Goal: Transaction & Acquisition: Purchase product/service

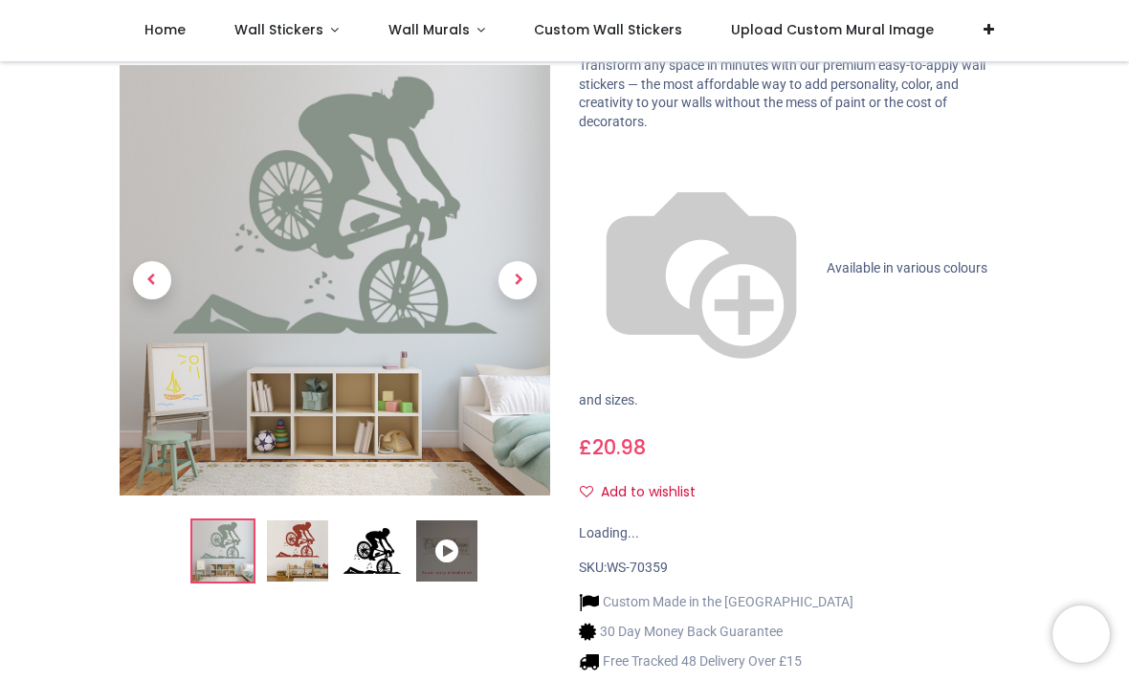
scroll to position [147, 0]
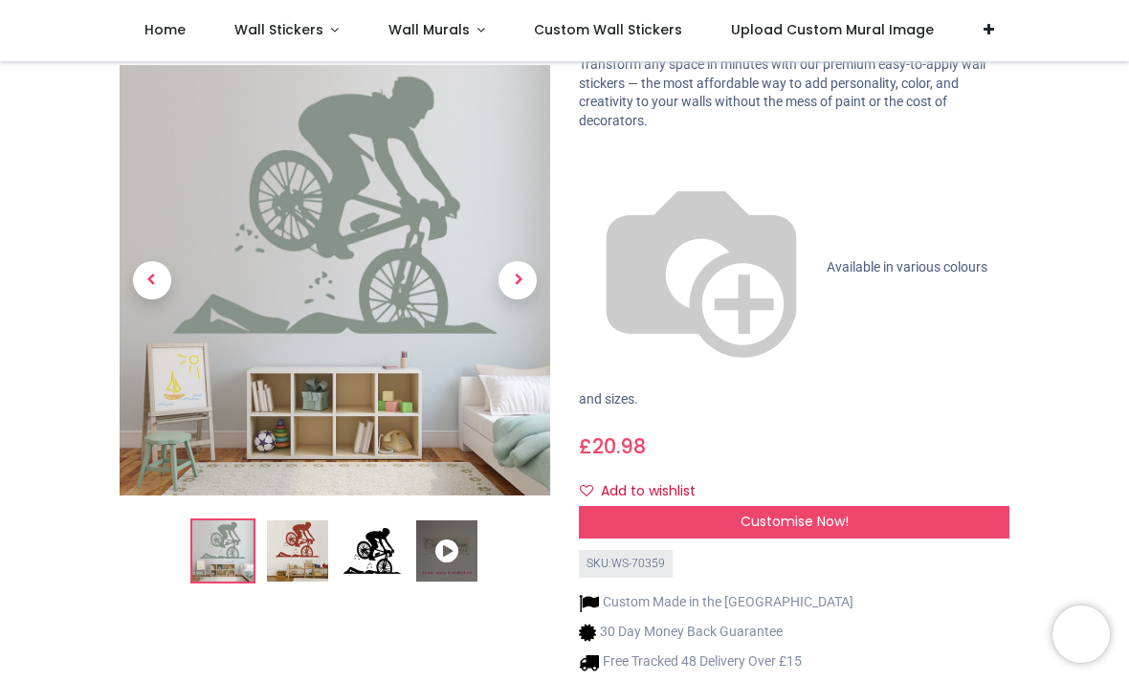
click at [382, 521] on img at bounding box center [371, 551] width 61 height 61
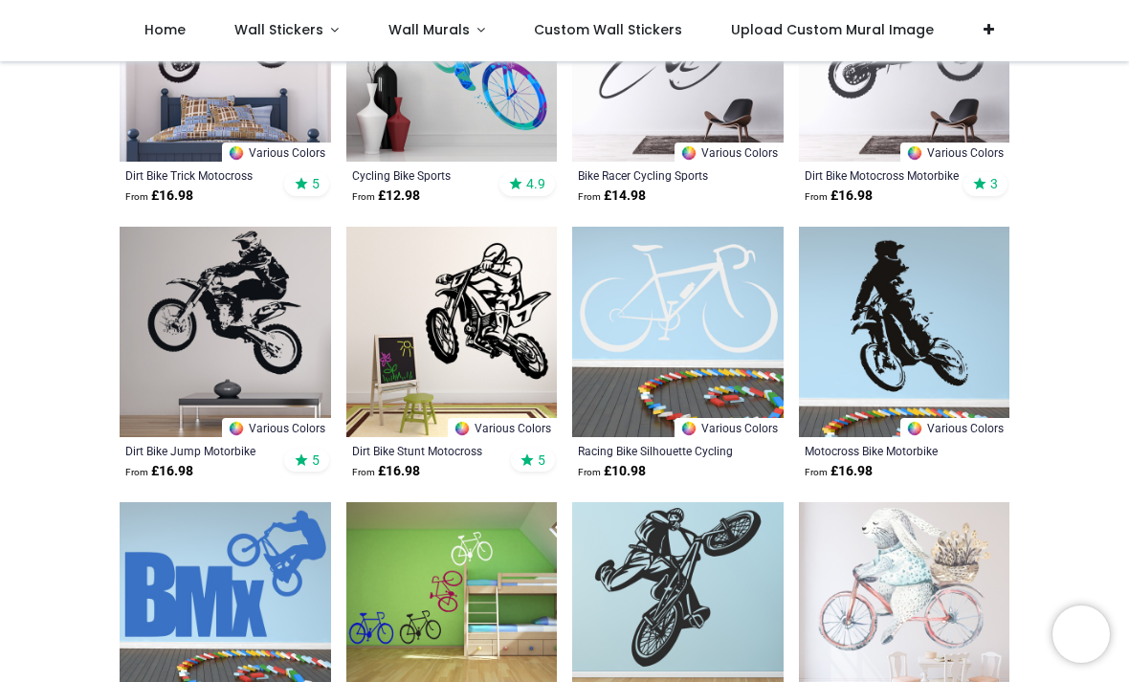
scroll to position [360, 0]
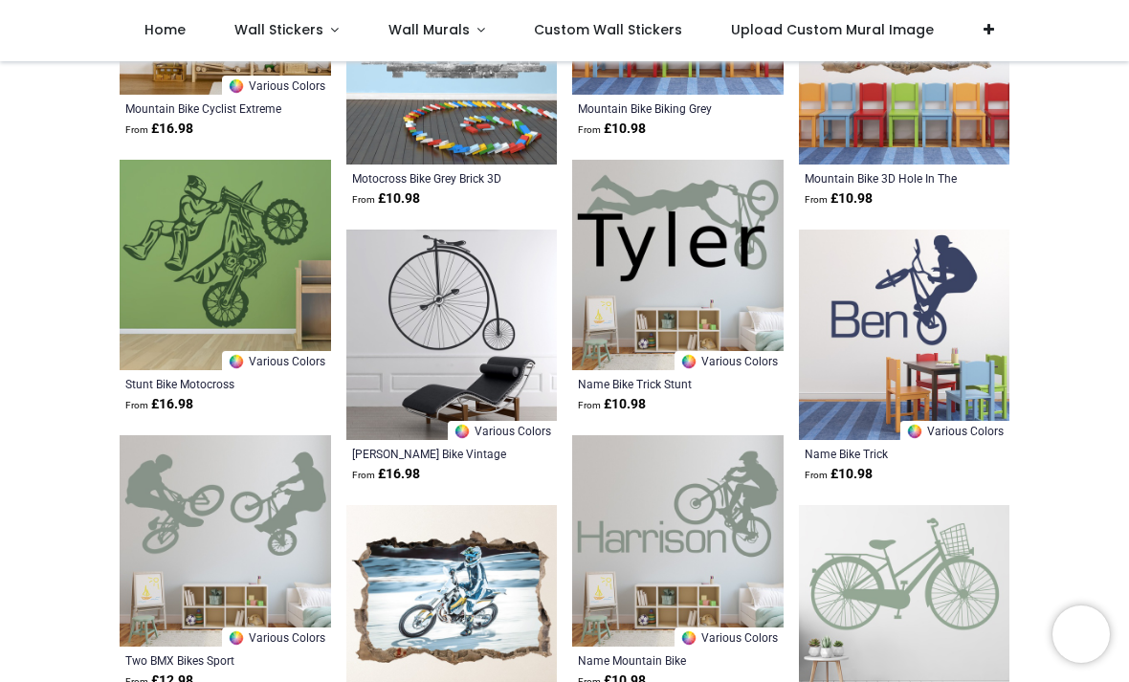
scroll to position [3653, 0]
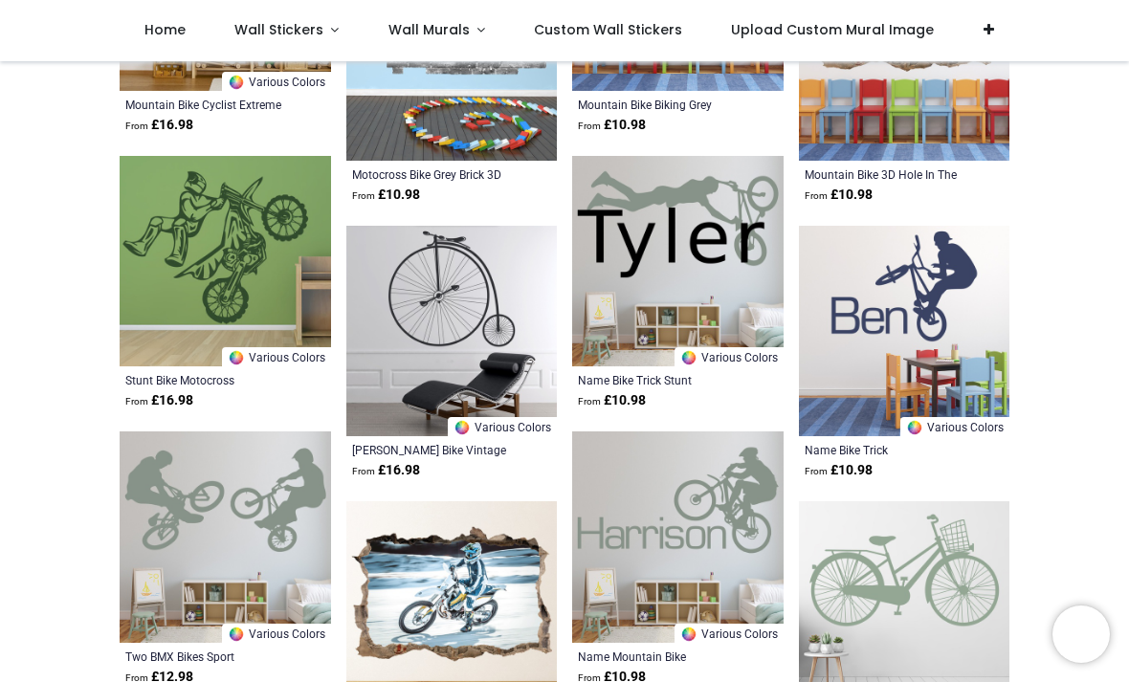
click at [243, 536] on img at bounding box center [225, 536] width 211 height 211
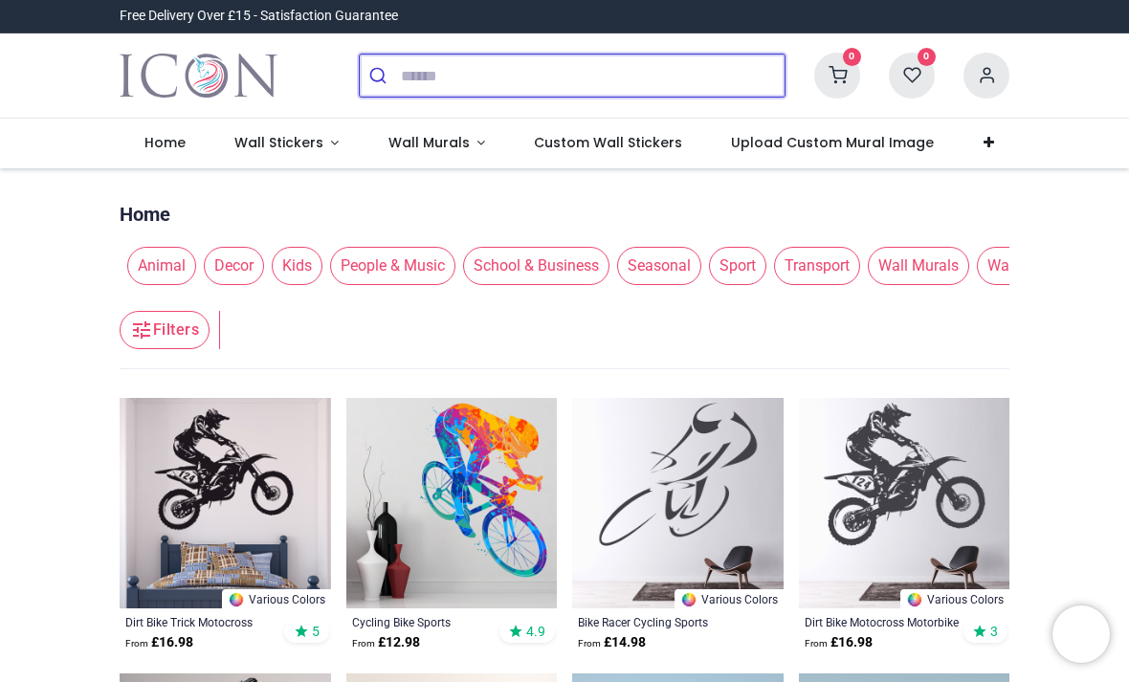
click at [476, 83] on input "search" at bounding box center [593, 76] width 384 height 42
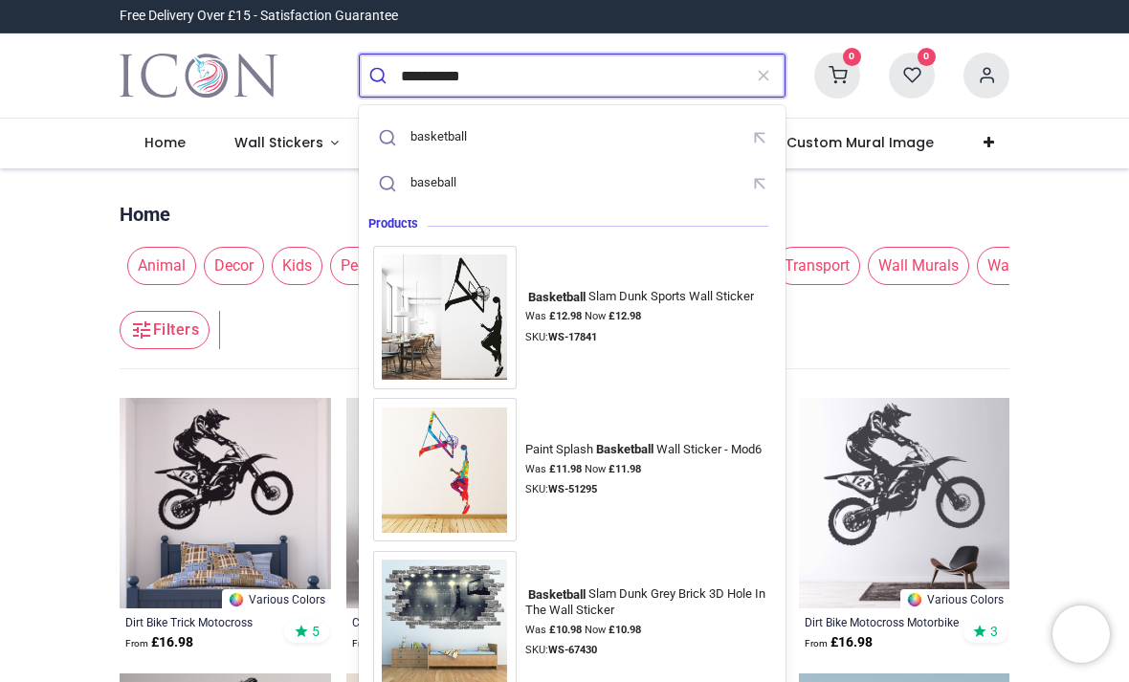
type input "**********"
click at [380, 76] on button "submit" at bounding box center [380, 76] width 41 height 42
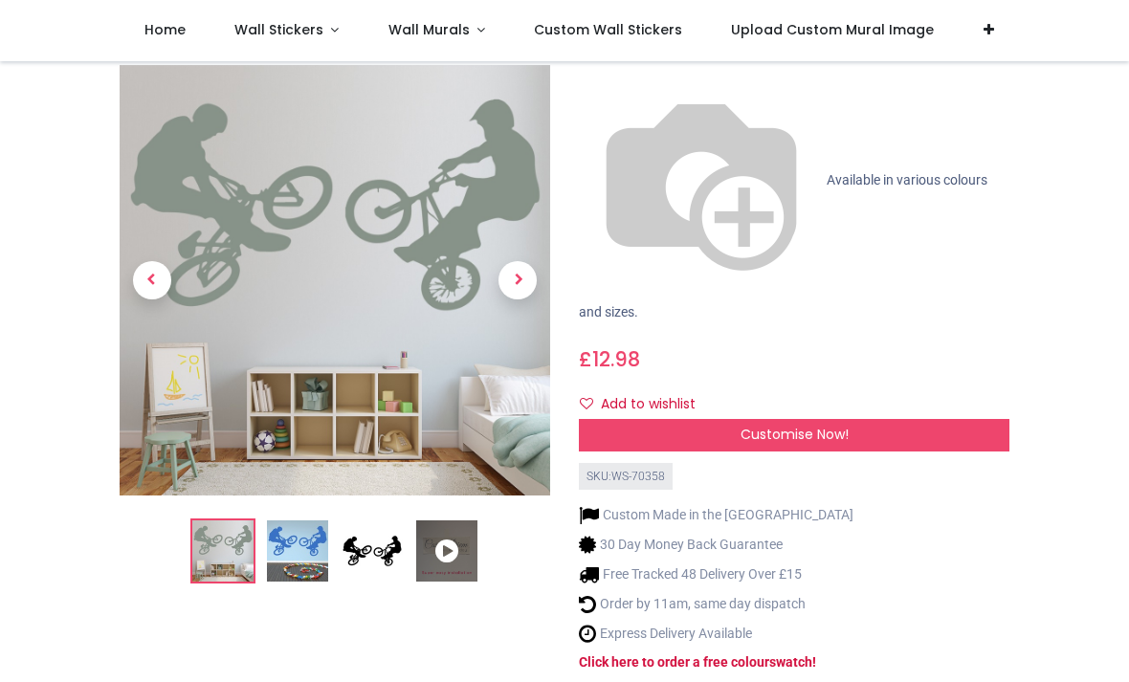
scroll to position [210, 0]
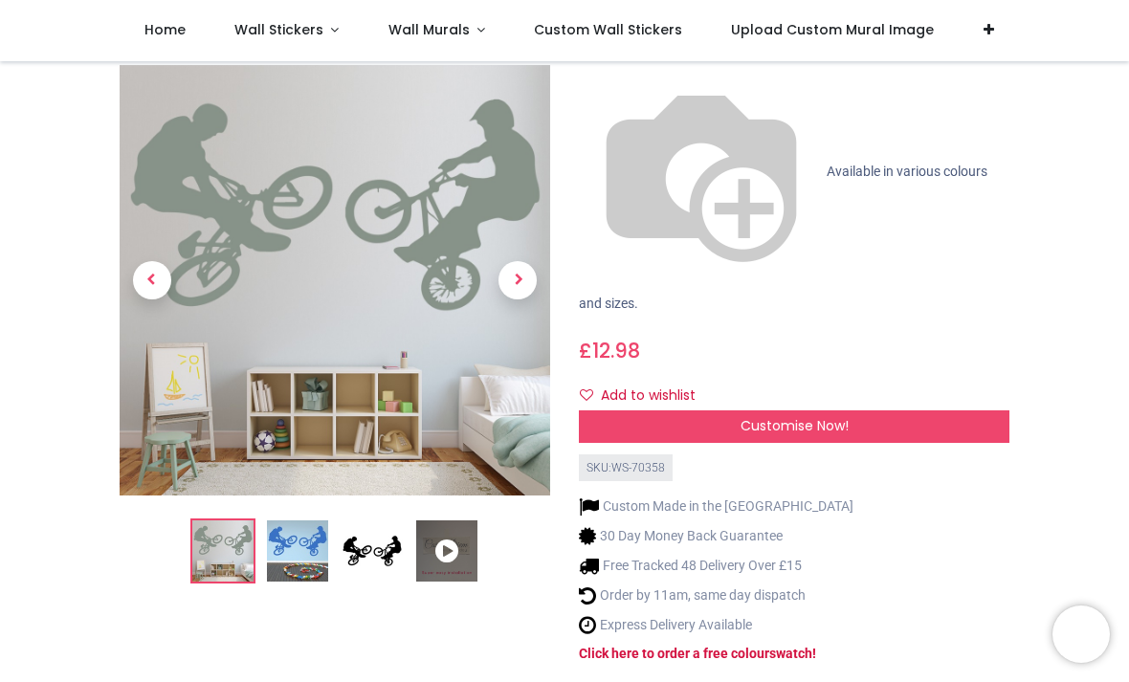
click at [399, 521] on img at bounding box center [371, 551] width 61 height 61
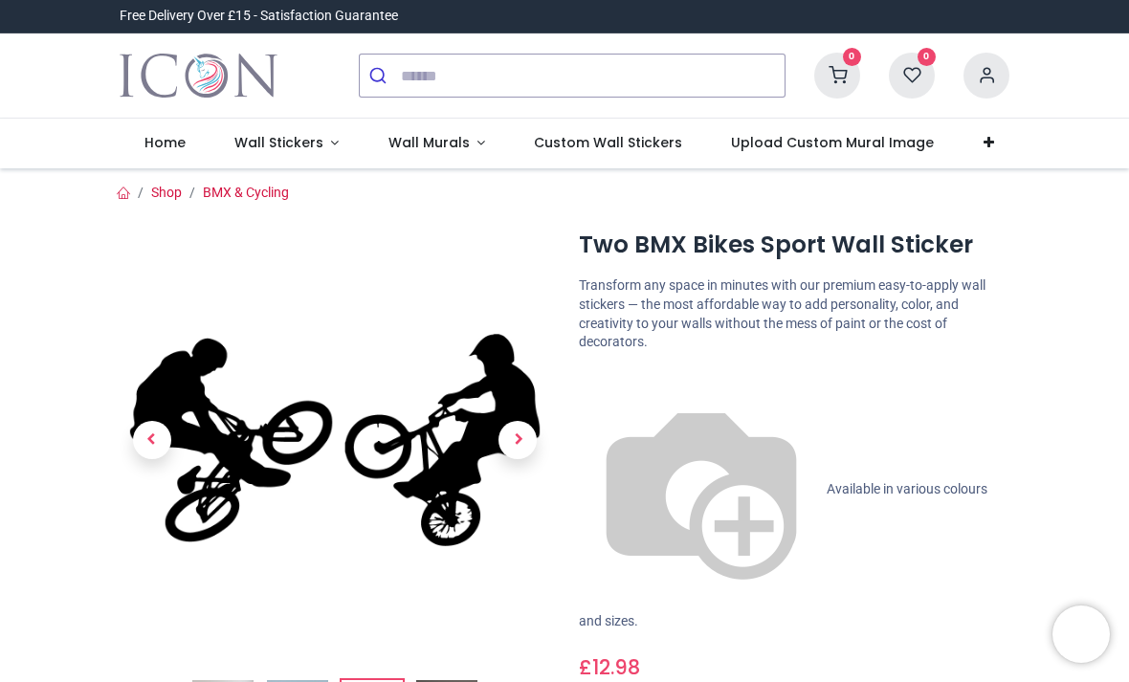
scroll to position [0, 0]
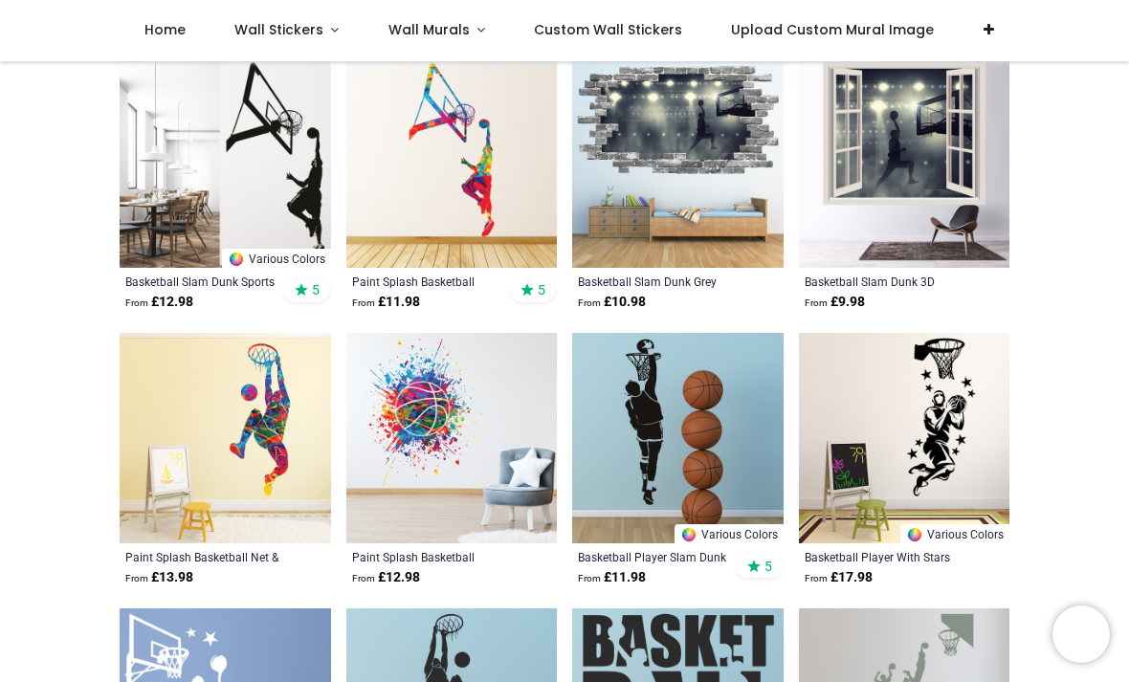
scroll to position [241, 0]
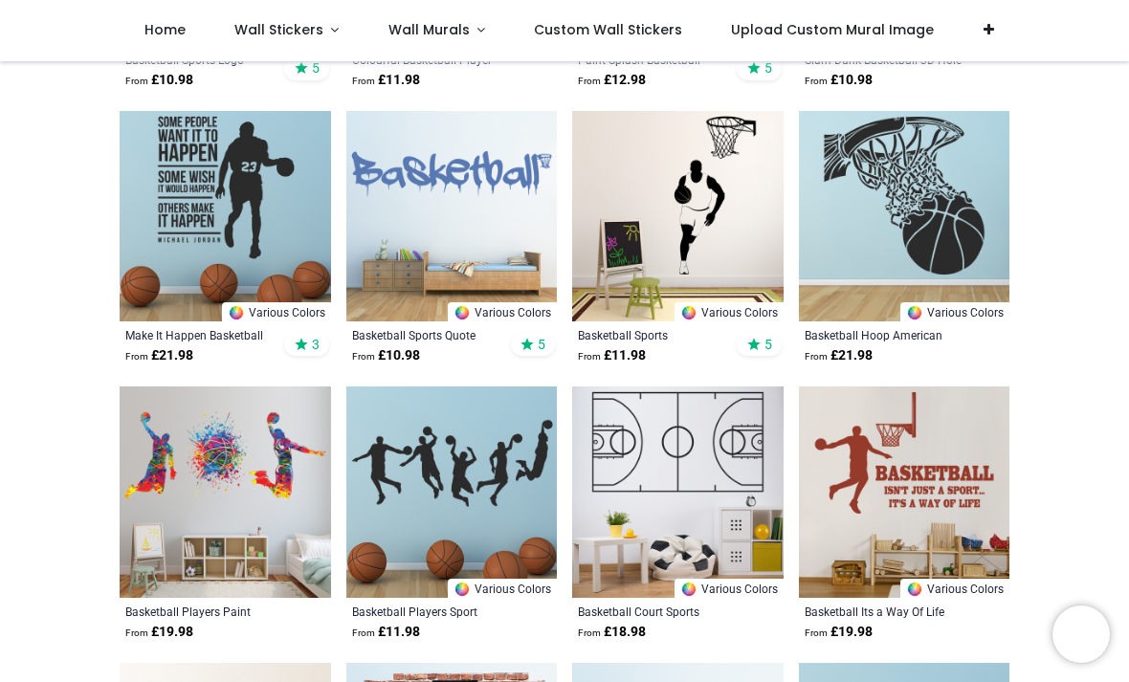
scroll to position [1561, 0]
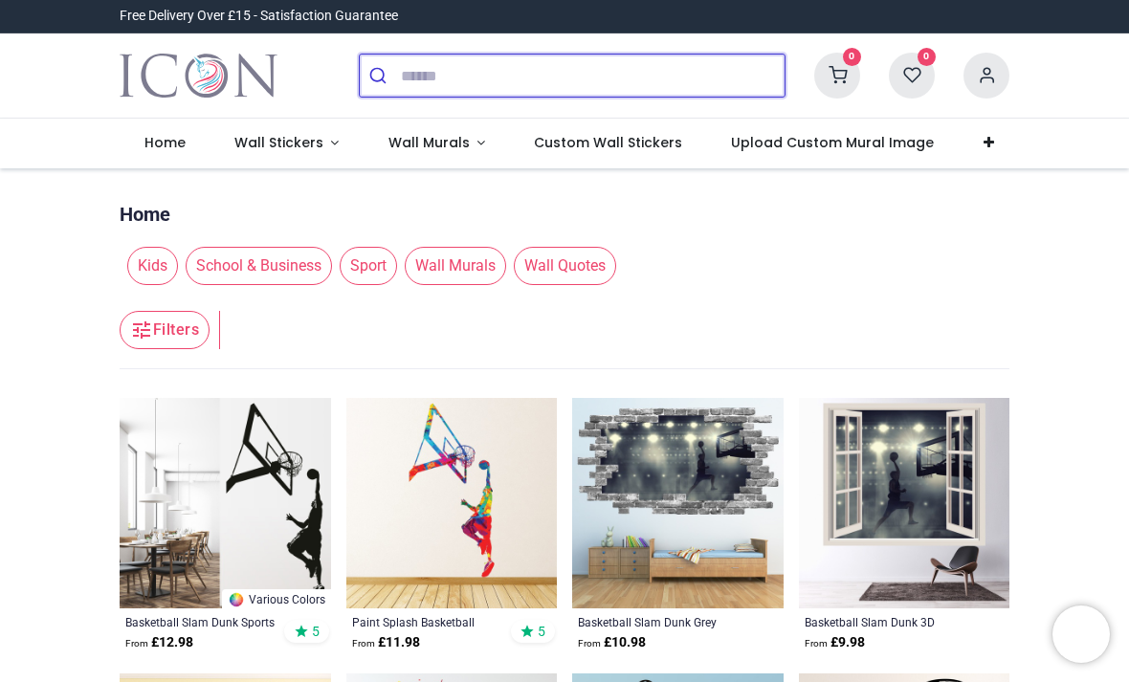
click at [464, 84] on input "search" at bounding box center [593, 76] width 384 height 42
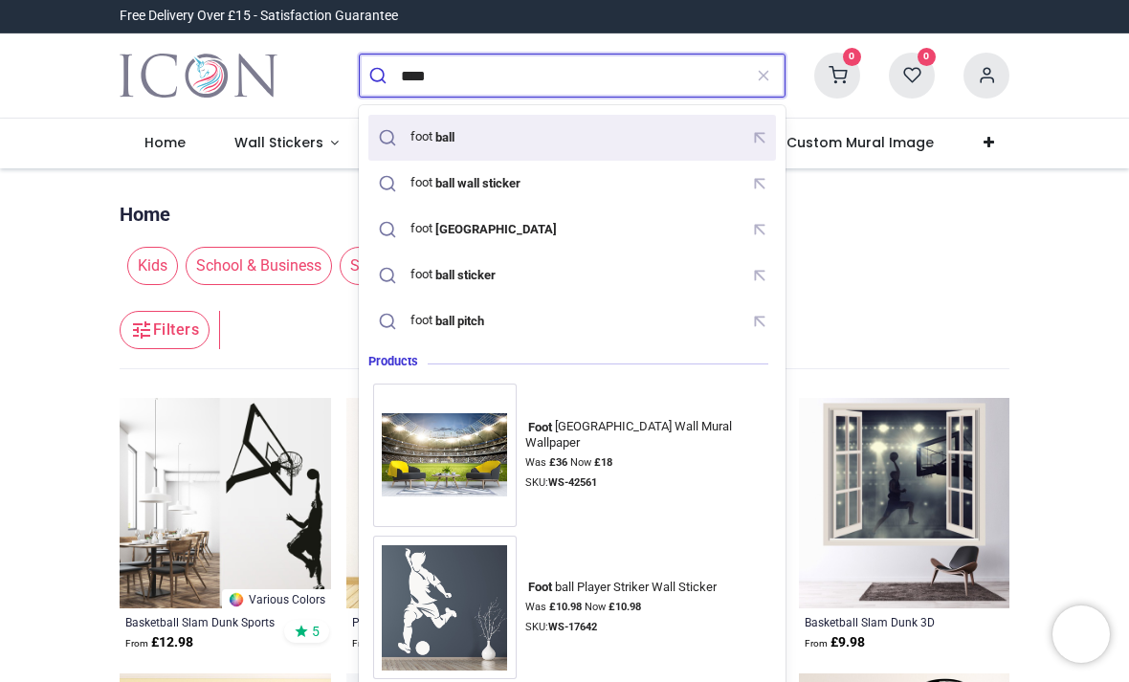
click at [459, 148] on div "foot ball" at bounding box center [418, 137] width 90 height 29
type input "********"
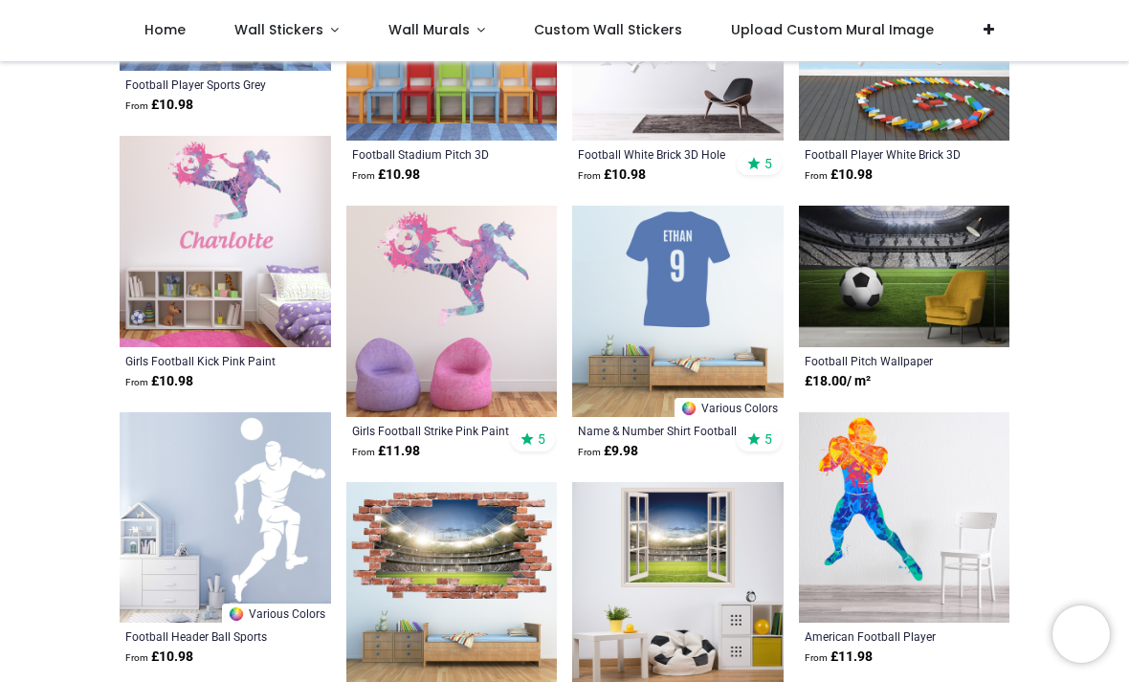
scroll to position [1184, 0]
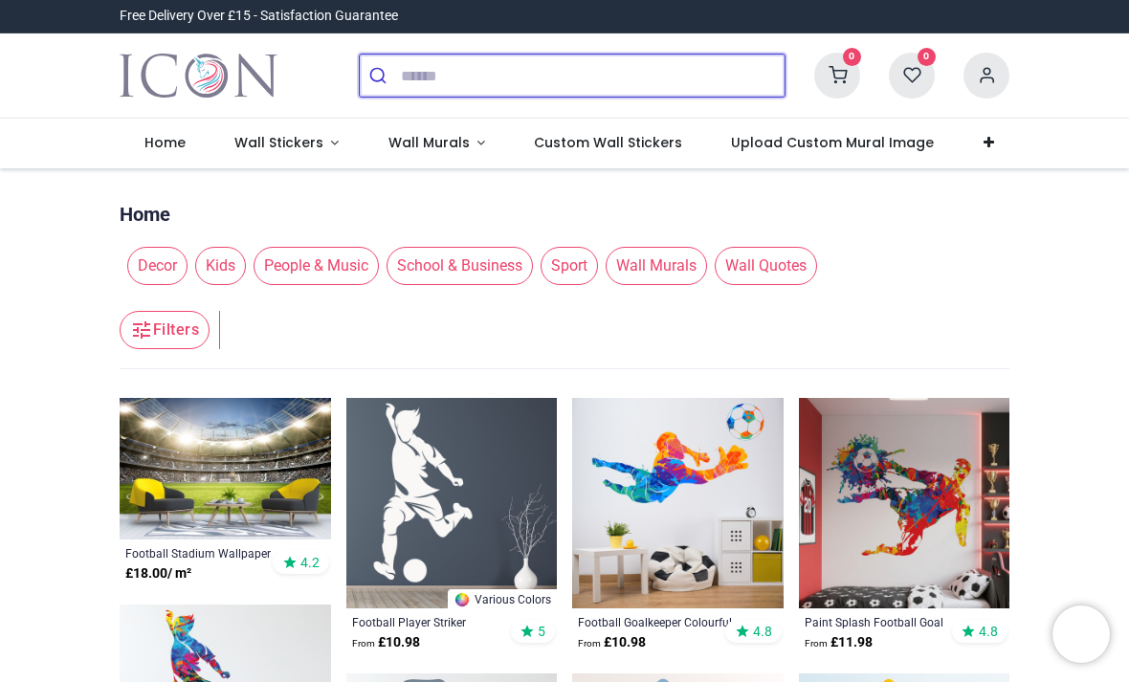
click at [474, 93] on input "search" at bounding box center [593, 76] width 384 height 42
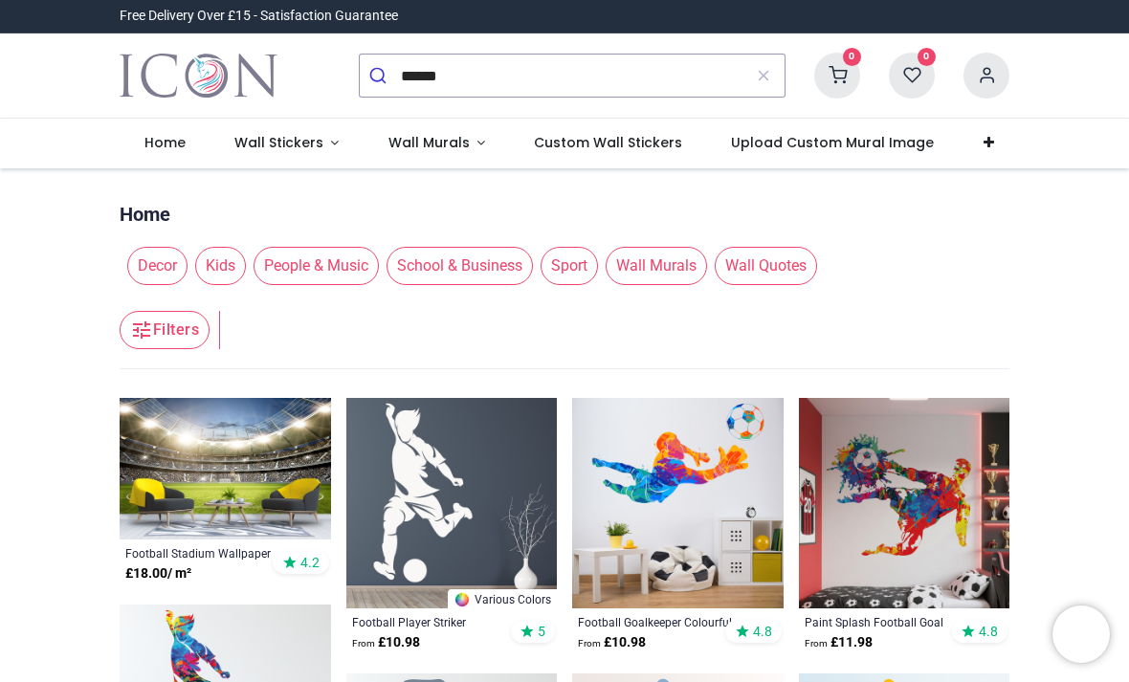
click at [16, 20] on div "Free Delivery Over £15 - Satisfaction Guarantee" at bounding box center [564, 16] width 1129 height 33
click at [605, 35] on div "****** 0 My Cart View Cart" at bounding box center [564, 75] width 918 height 84
click at [631, 72] on input "******" at bounding box center [571, 76] width 341 height 42
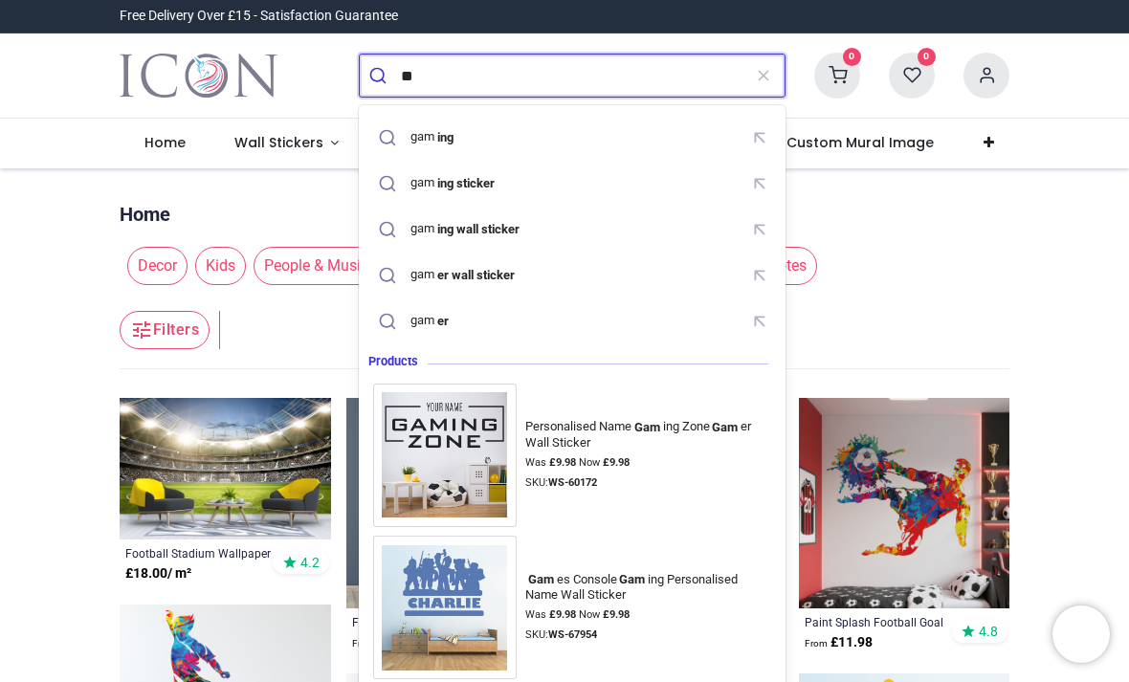
type input "*"
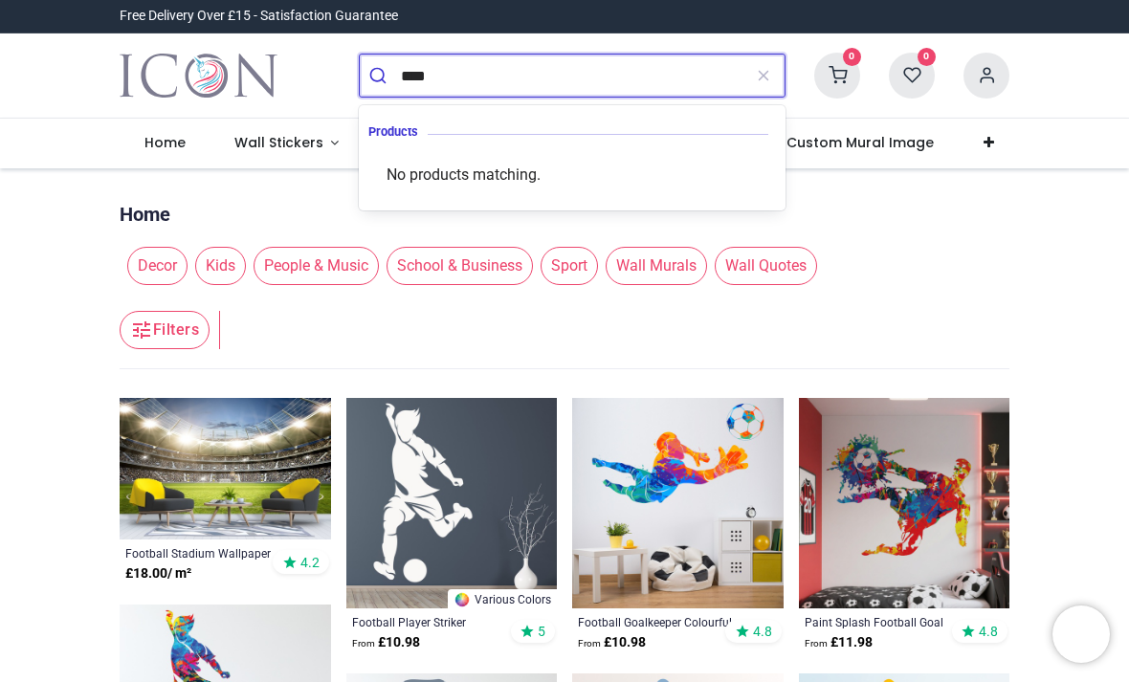
type input "***"
click at [380, 76] on button "submit" at bounding box center [380, 76] width 41 height 42
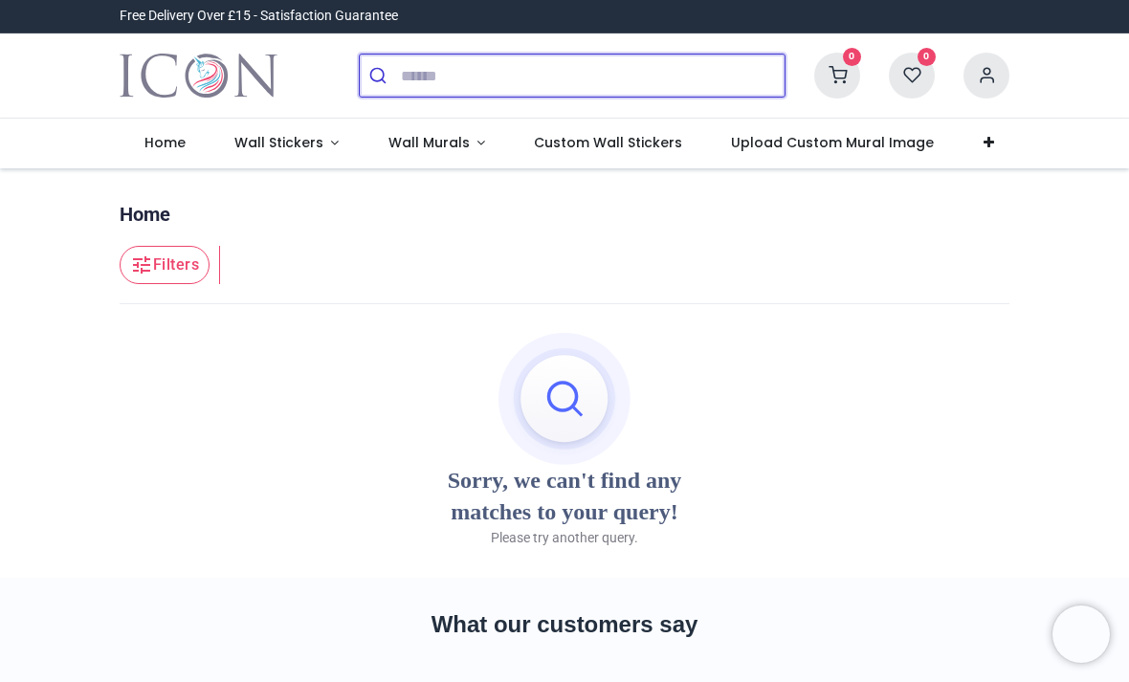
click at [702, 94] on input "search" at bounding box center [593, 76] width 384 height 42
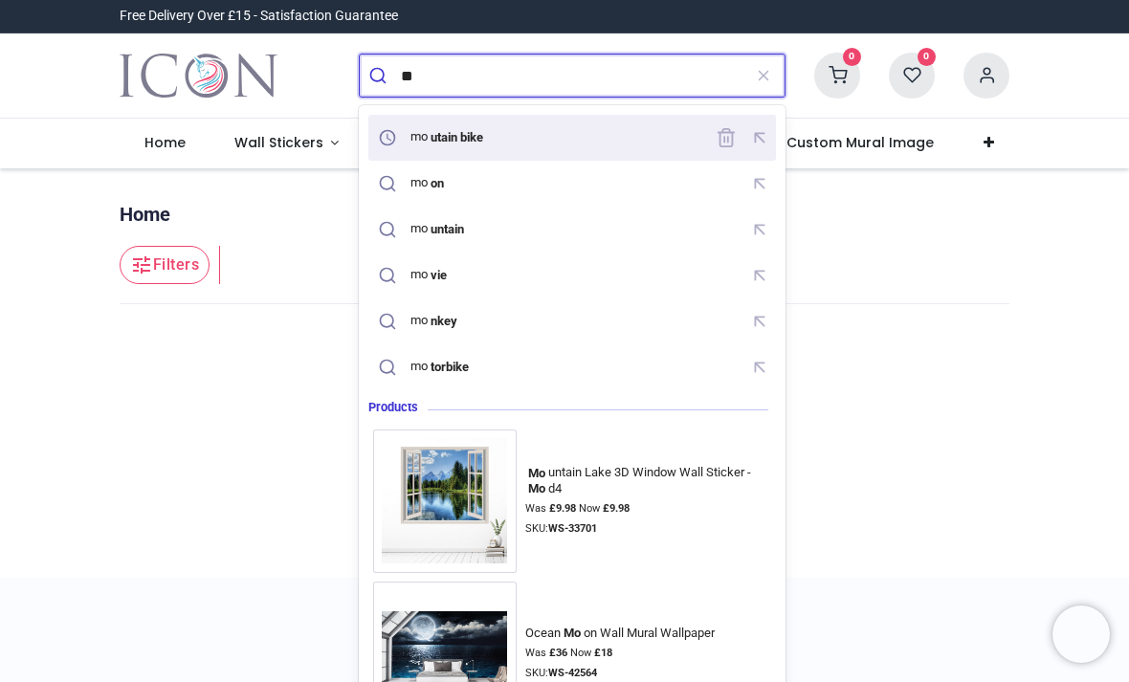
click at [631, 143] on div "mo utain bike" at bounding box center [572, 137] width 399 height 33
type input "**********"
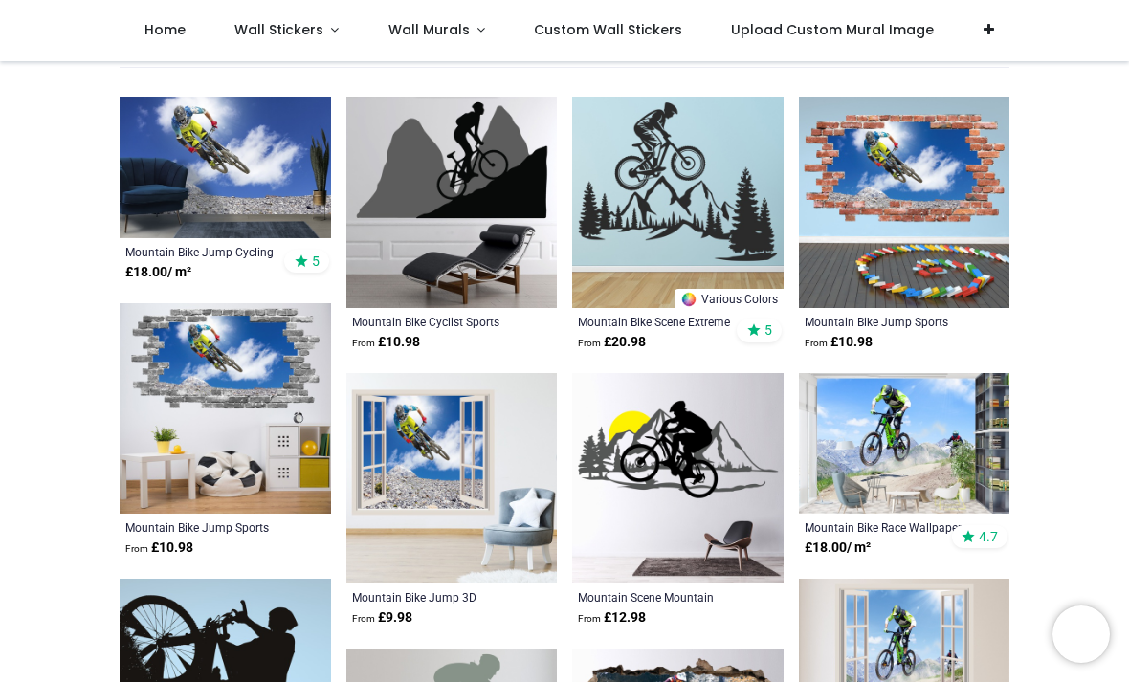
scroll to position [293, 0]
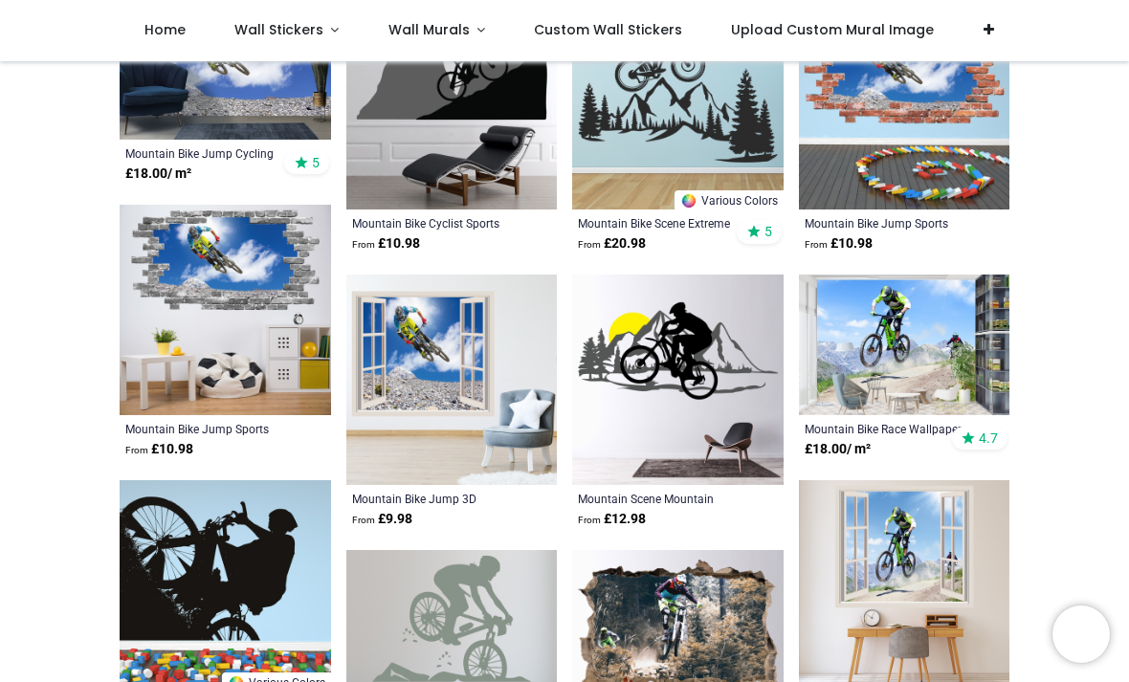
click at [960, 392] on img at bounding box center [904, 346] width 211 height 142
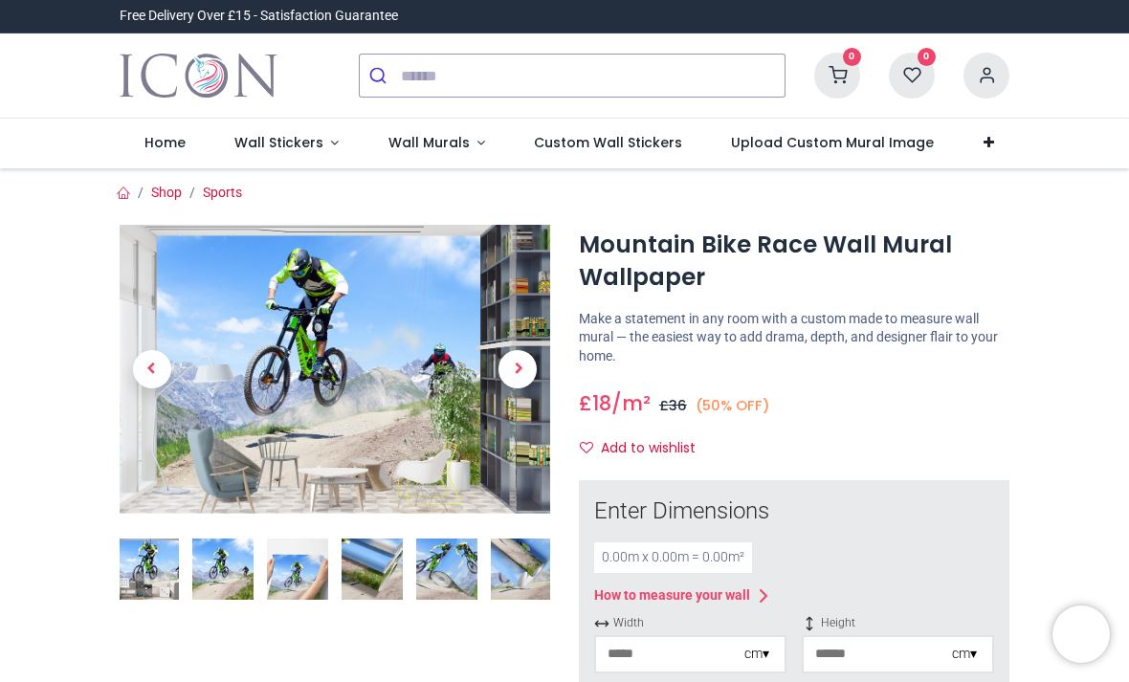
click at [694, 44] on div at bounding box center [571, 75] width 455 height 75
click at [692, 78] on input "search" at bounding box center [593, 76] width 384 height 42
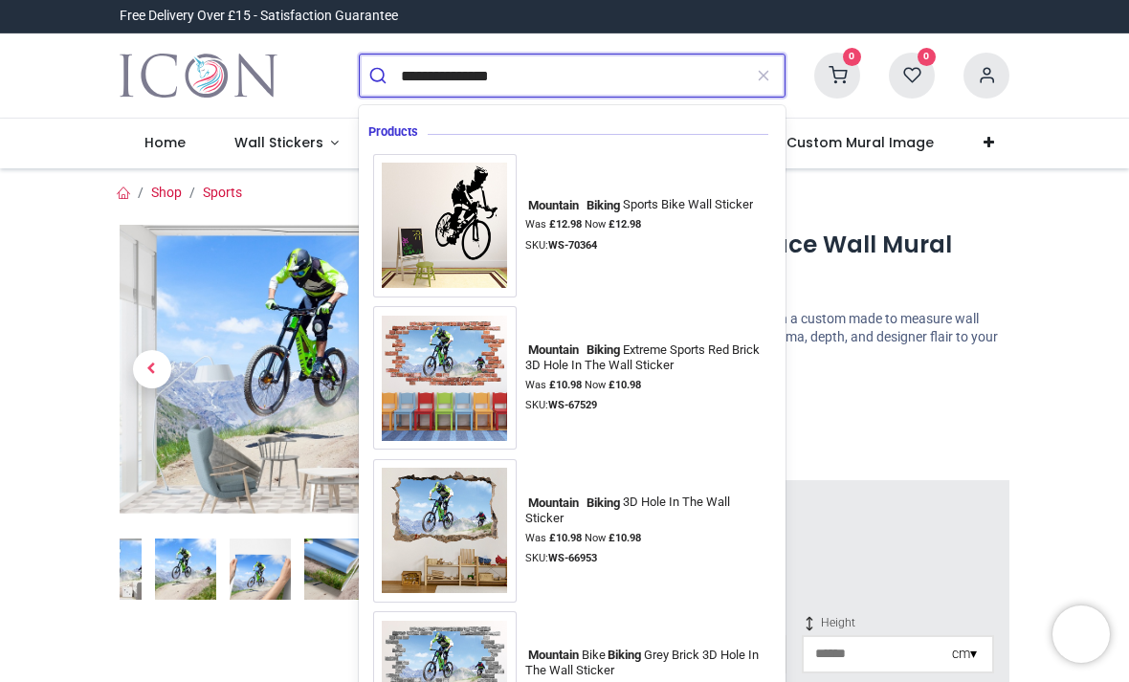
type input "**********"
click at [380, 76] on button "submit" at bounding box center [380, 76] width 41 height 42
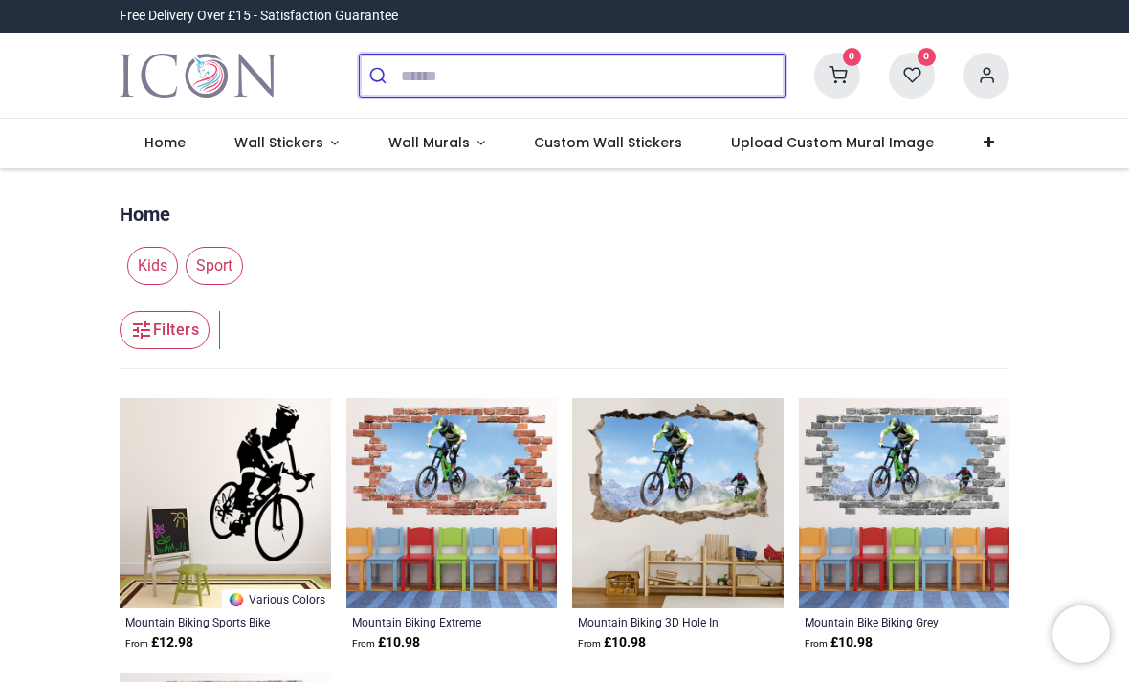
click at [703, 70] on input "search" at bounding box center [593, 76] width 384 height 42
type input "*"
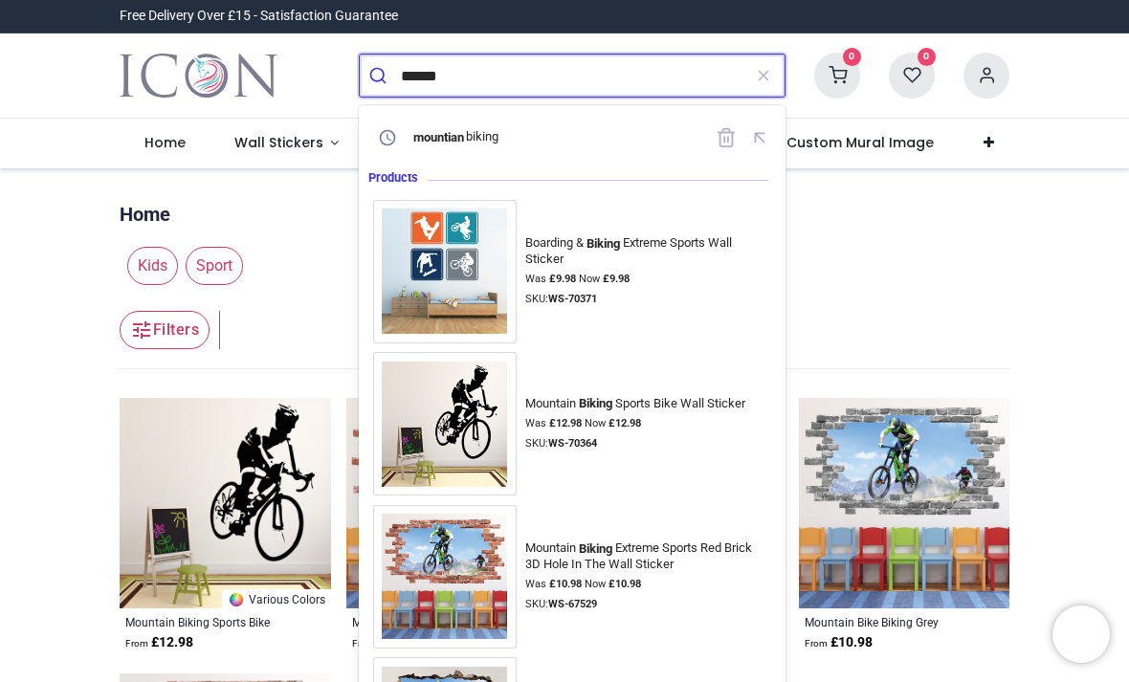
type input "******"
click at [380, 76] on button "submit" at bounding box center [380, 76] width 41 height 42
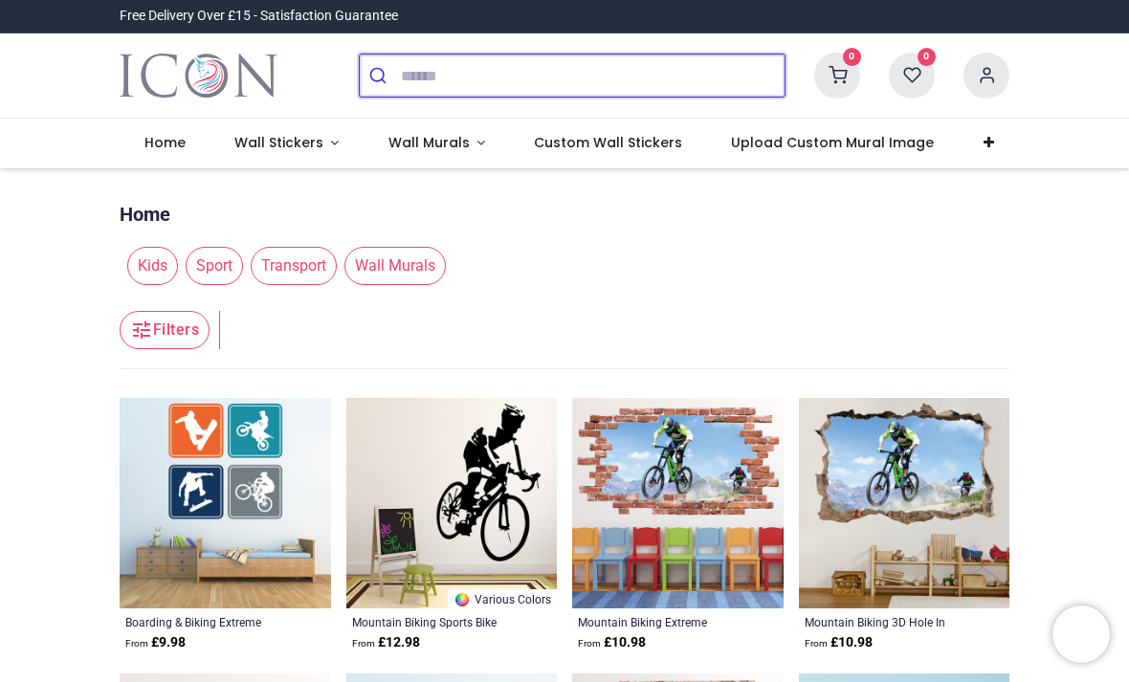
click at [742, 60] on input "search" at bounding box center [593, 76] width 384 height 42
type input "*"
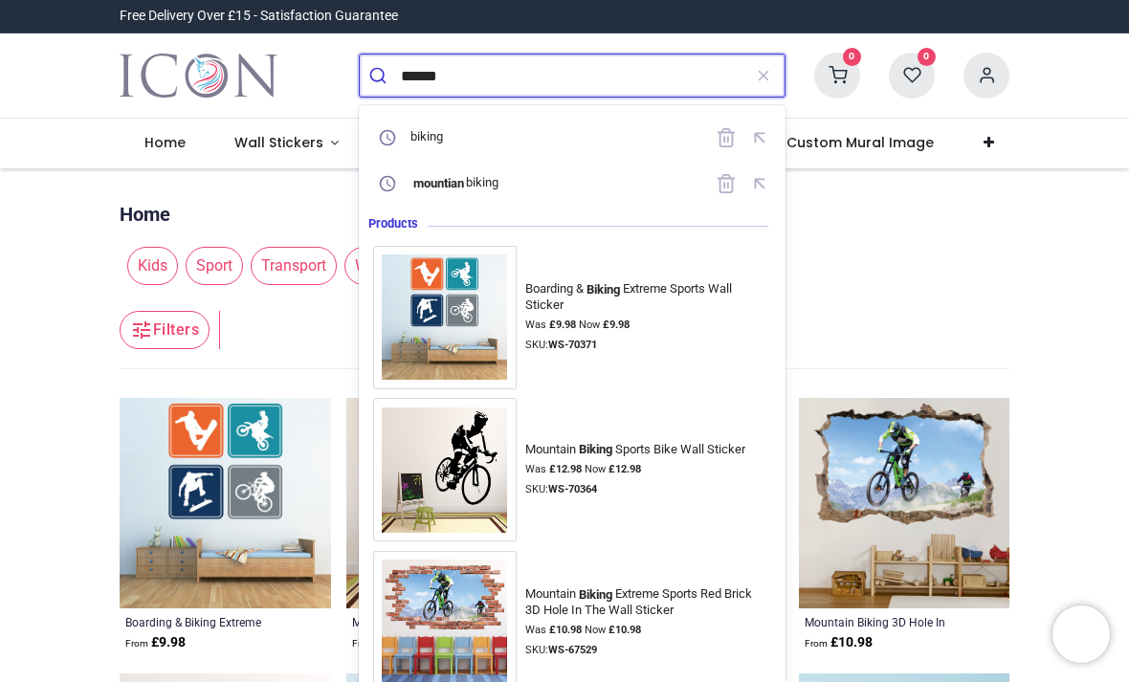
type input "******"
click at [380, 76] on button "submit" at bounding box center [380, 76] width 41 height 42
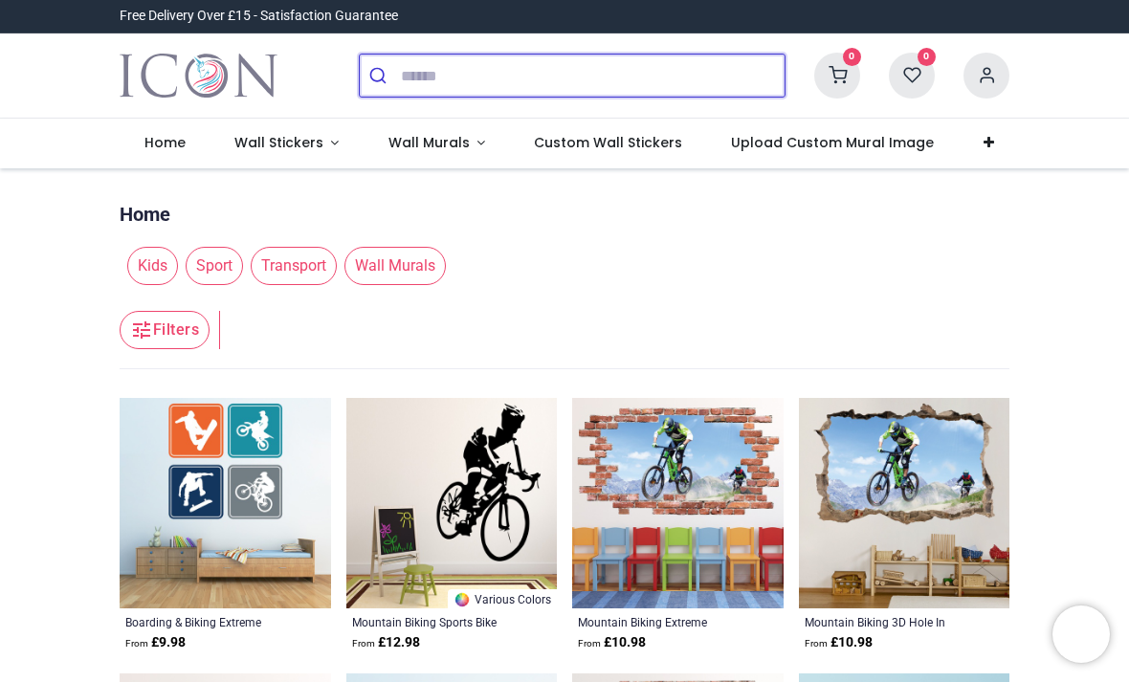
click at [720, 73] on input "search" at bounding box center [593, 76] width 384 height 42
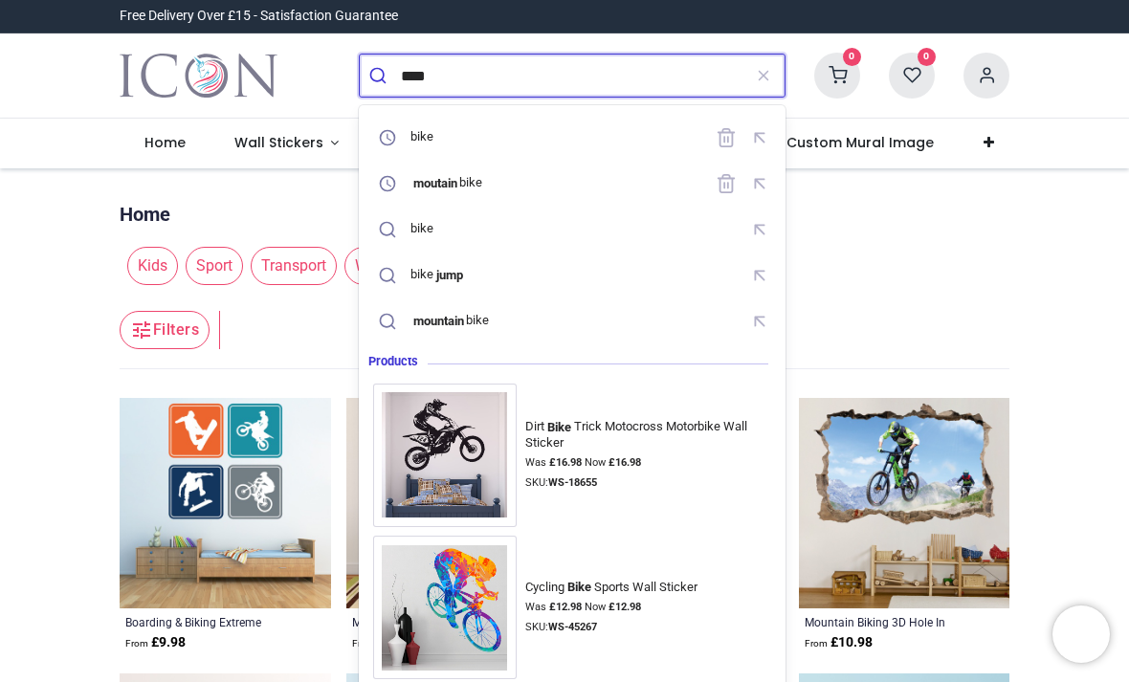
type input "****"
click at [380, 76] on button "submit" at bounding box center [380, 76] width 41 height 42
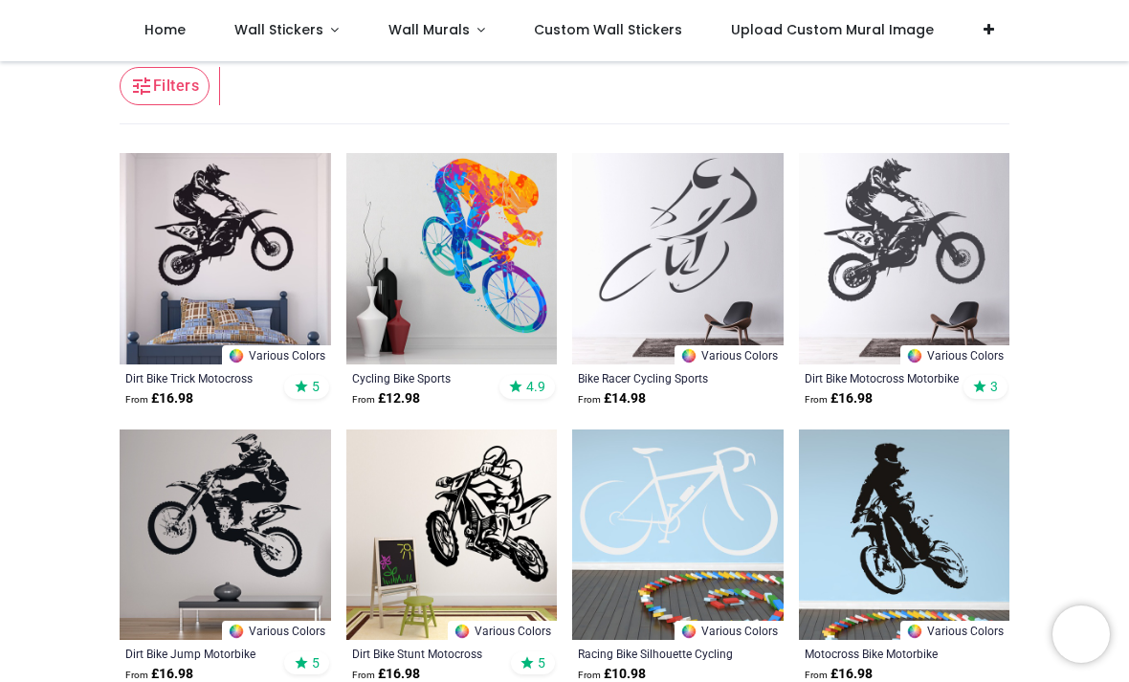
scroll to position [194, 0]
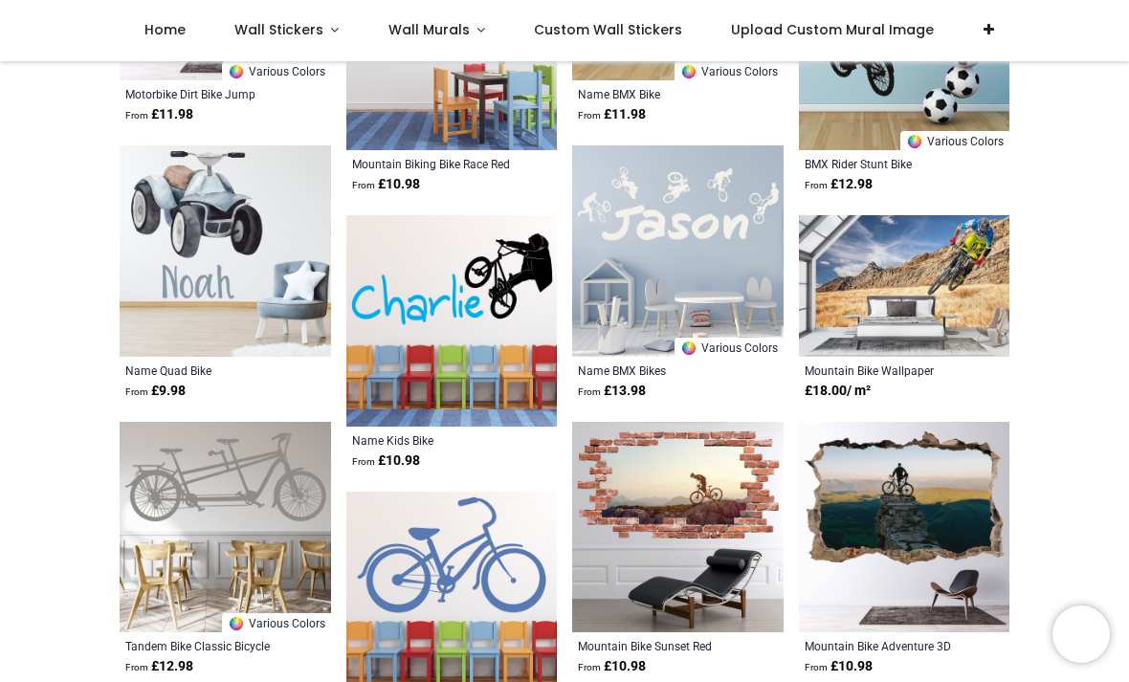
scroll to position [5047, 0]
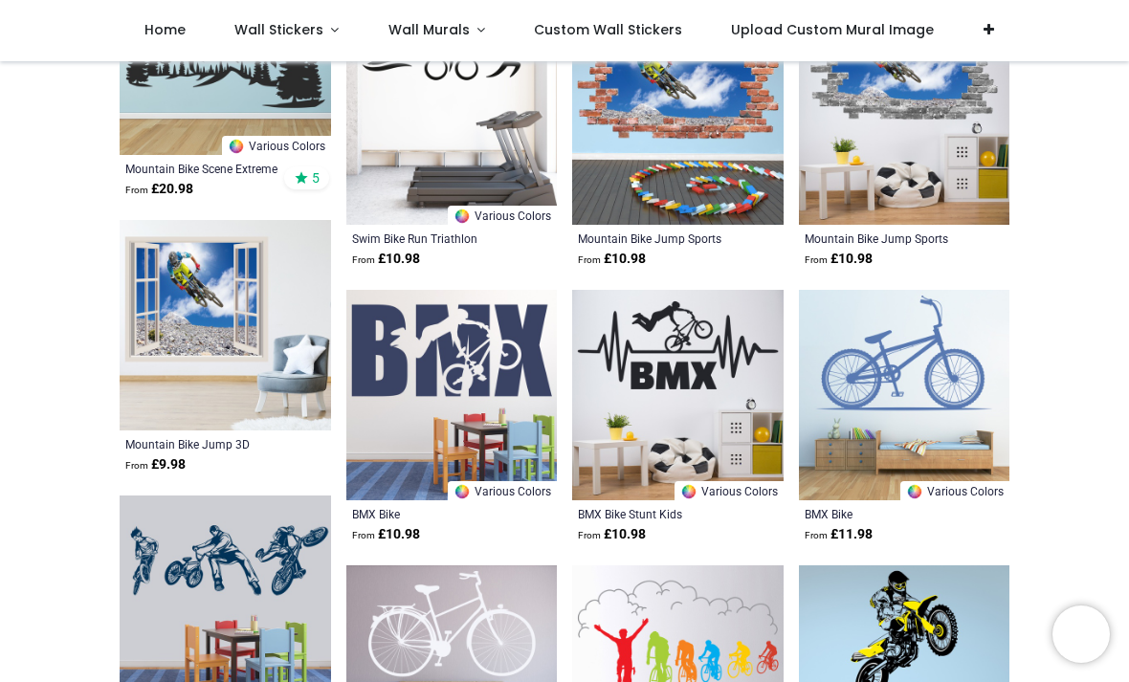
scroll to position [1382, 0]
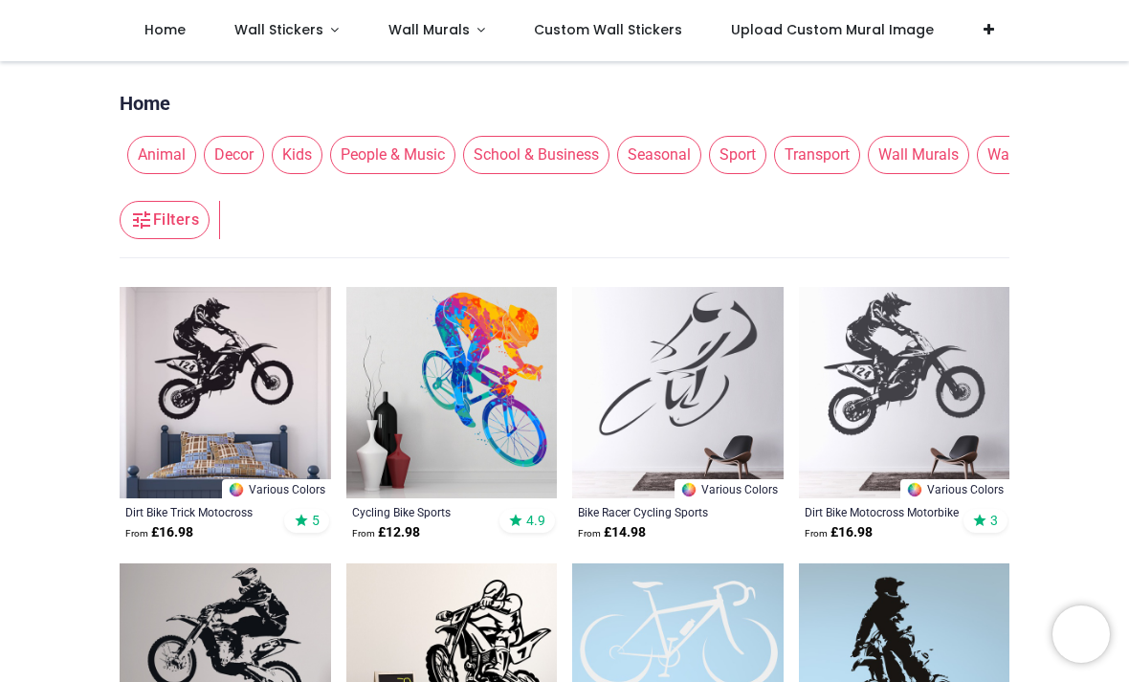
scroll to position [7, 0]
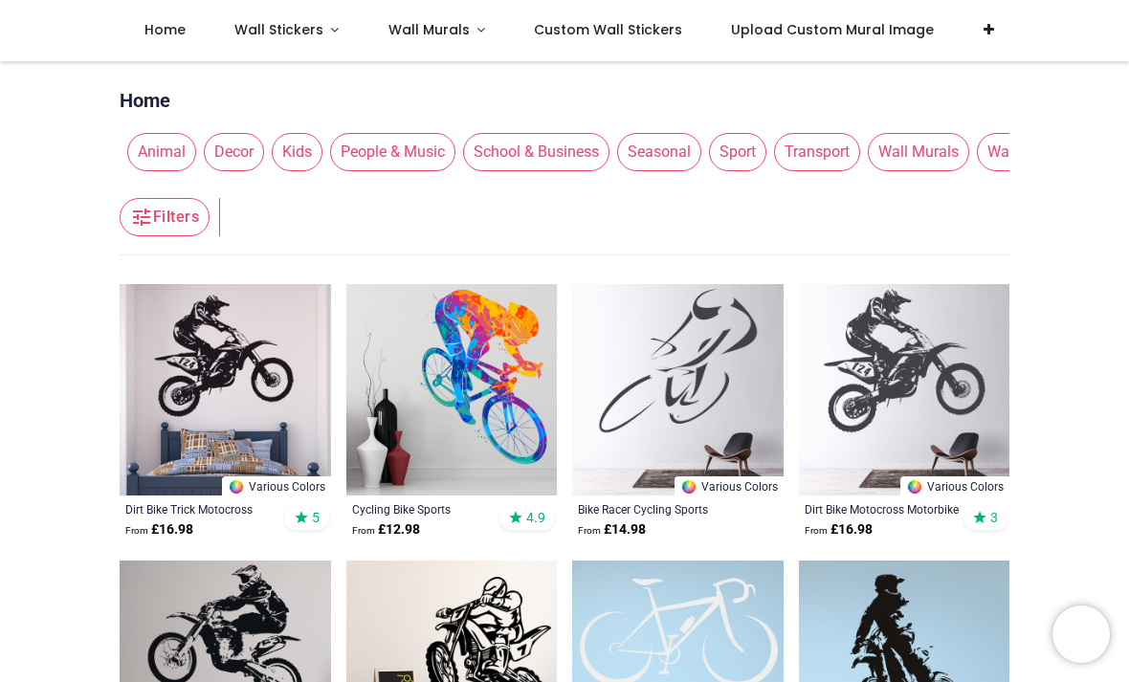
click at [262, 408] on img at bounding box center [225, 389] width 211 height 211
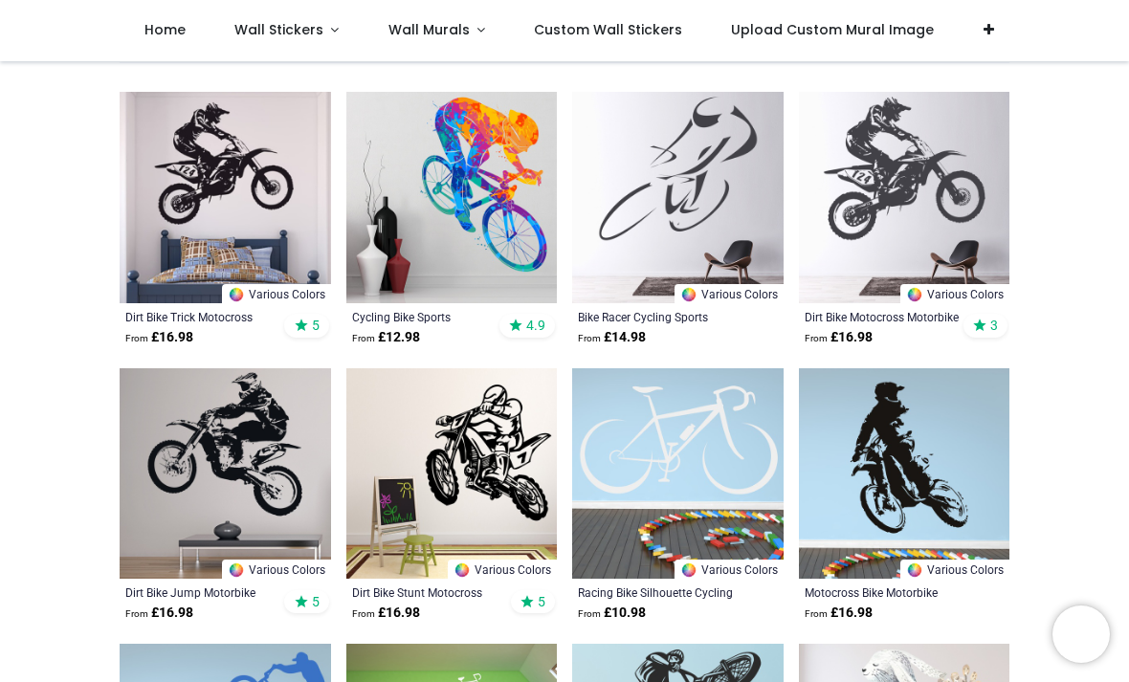
scroll to position [202, 0]
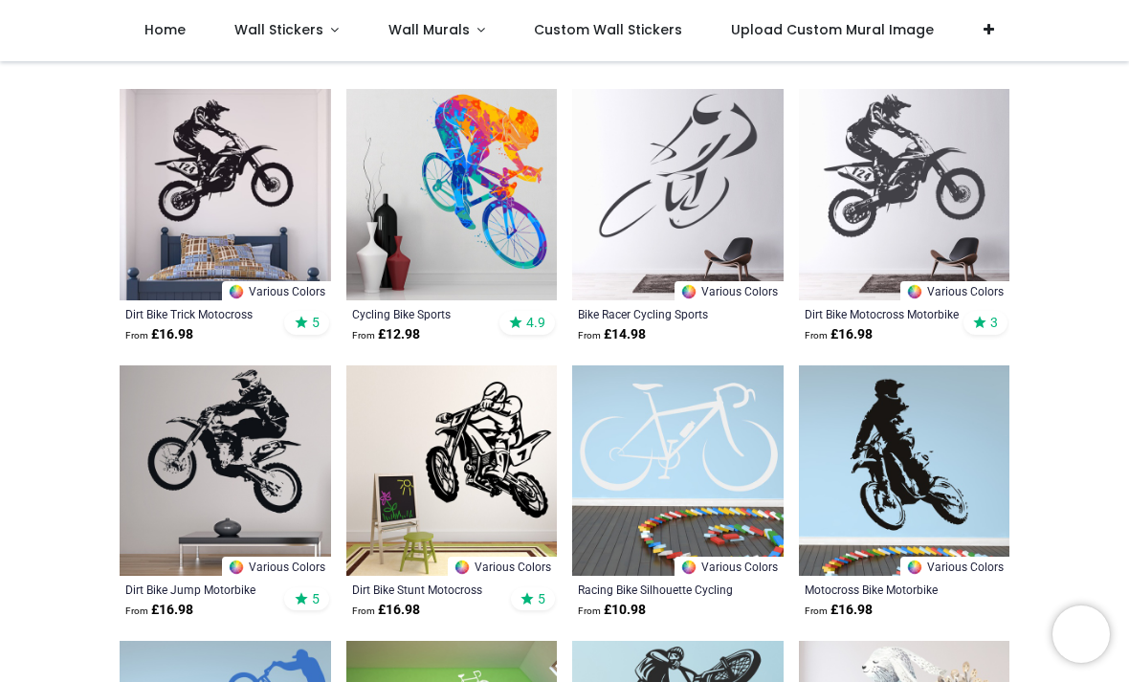
click at [179, 166] on img at bounding box center [225, 194] width 211 height 211
click at [165, 197] on img at bounding box center [225, 194] width 211 height 211
click at [182, 206] on img at bounding box center [225, 194] width 211 height 211
click at [184, 201] on img at bounding box center [225, 194] width 211 height 211
click at [179, 221] on img at bounding box center [225, 194] width 211 height 211
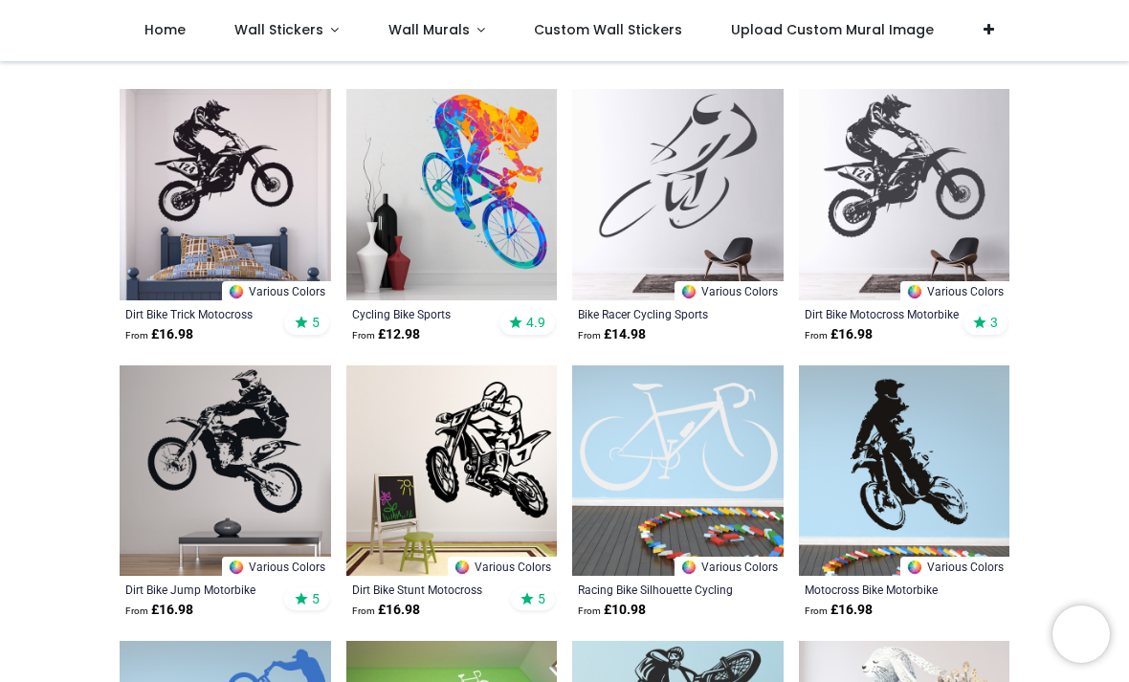
click at [173, 231] on img at bounding box center [225, 194] width 211 height 211
click at [176, 240] on img at bounding box center [225, 194] width 211 height 211
click at [177, 256] on img at bounding box center [225, 194] width 211 height 211
click at [168, 252] on img at bounding box center [225, 194] width 211 height 211
click at [177, 254] on img at bounding box center [225, 194] width 211 height 211
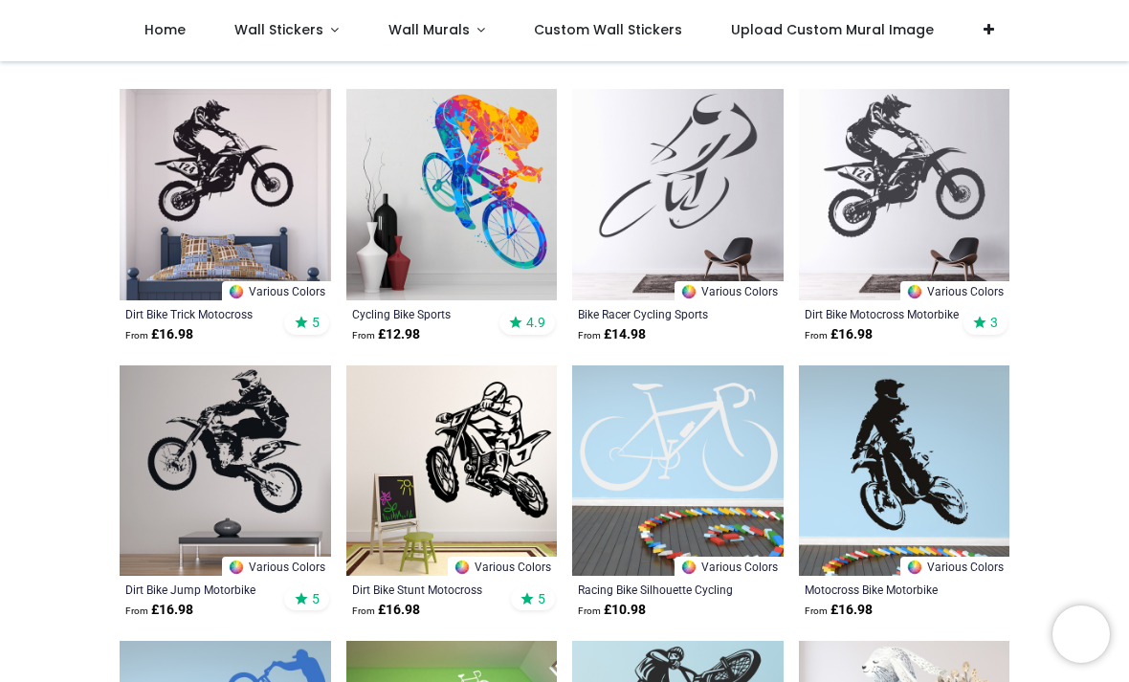
click at [173, 248] on img at bounding box center [225, 194] width 211 height 211
click at [188, 190] on img at bounding box center [225, 194] width 211 height 211
click at [169, 122] on img at bounding box center [225, 194] width 211 height 211
click at [188, 141] on img at bounding box center [225, 194] width 211 height 211
click at [194, 149] on img at bounding box center [225, 194] width 211 height 211
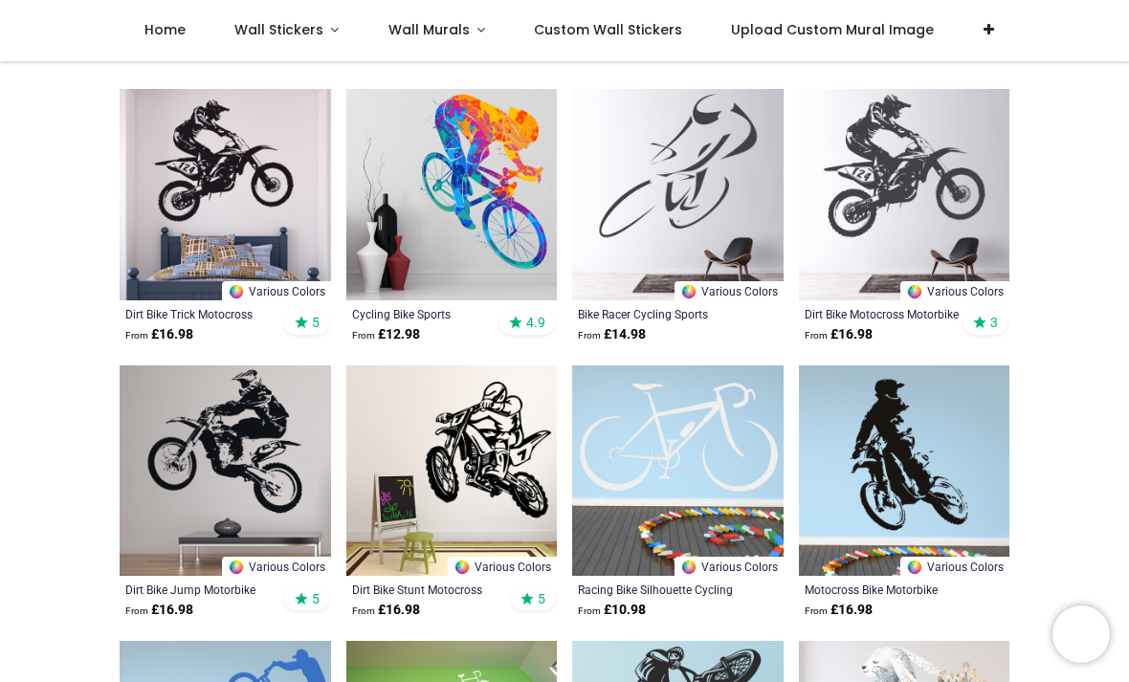
click at [199, 155] on img at bounding box center [225, 194] width 211 height 211
click at [191, 166] on img at bounding box center [225, 194] width 211 height 211
click at [191, 164] on img at bounding box center [225, 194] width 211 height 211
click at [289, 476] on img at bounding box center [225, 470] width 211 height 211
click at [227, 104] on img at bounding box center [225, 194] width 211 height 211
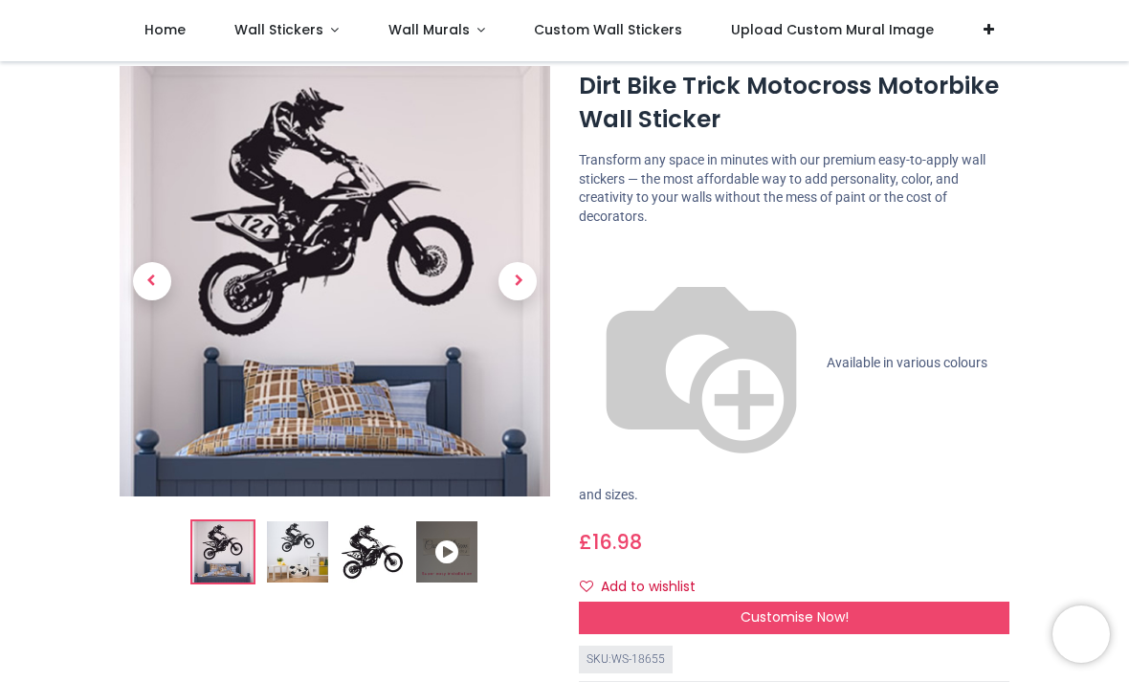
scroll to position [54, 0]
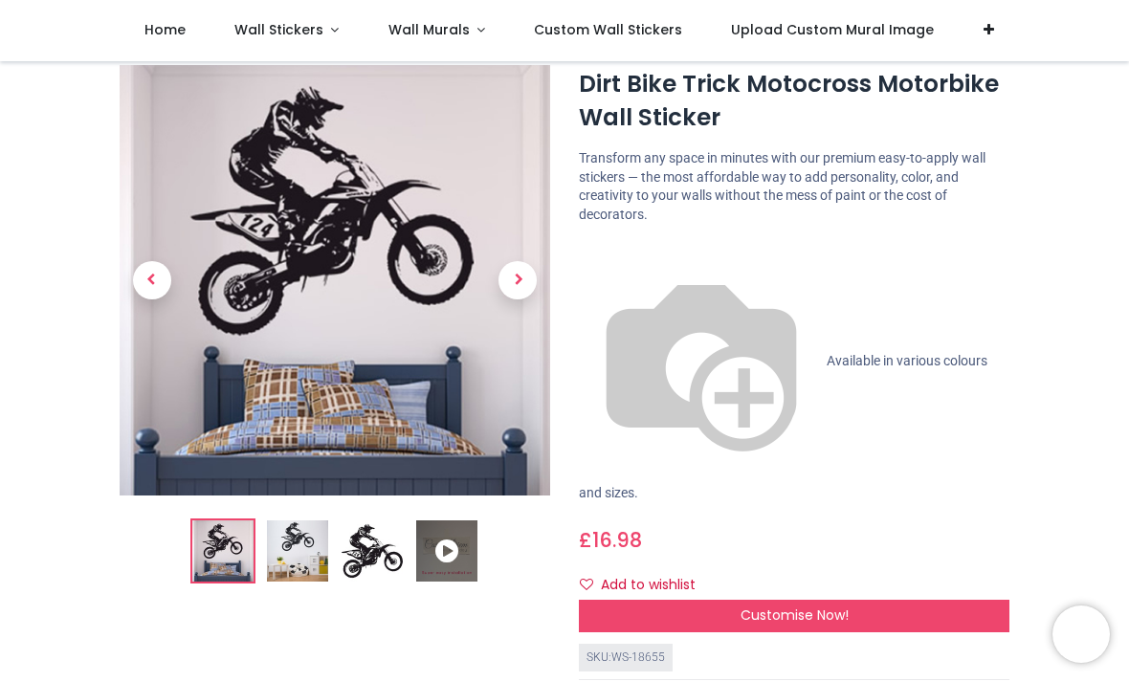
click at [316, 568] on img at bounding box center [297, 551] width 61 height 61
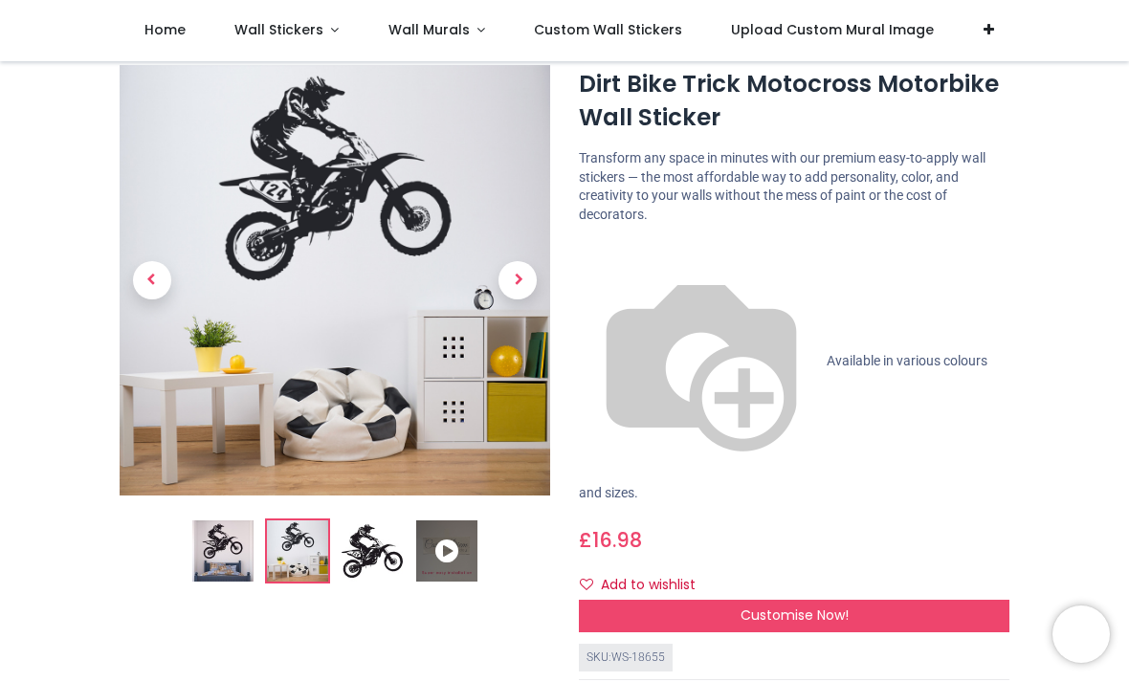
click at [380, 562] on img at bounding box center [371, 551] width 61 height 61
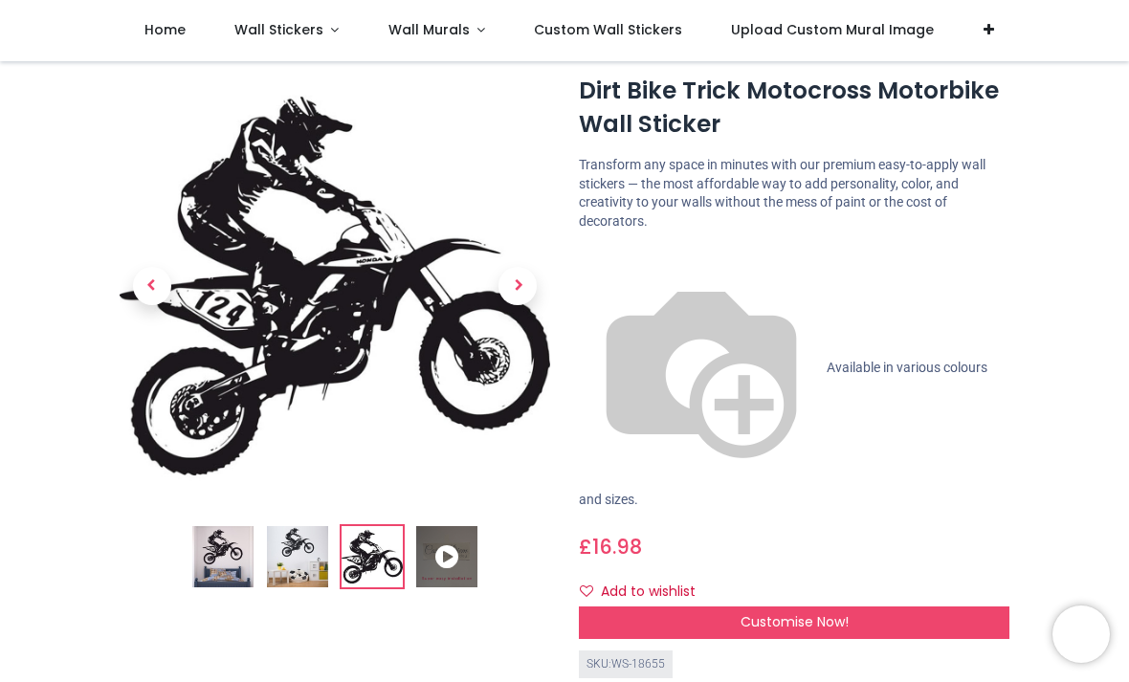
scroll to position [51, 0]
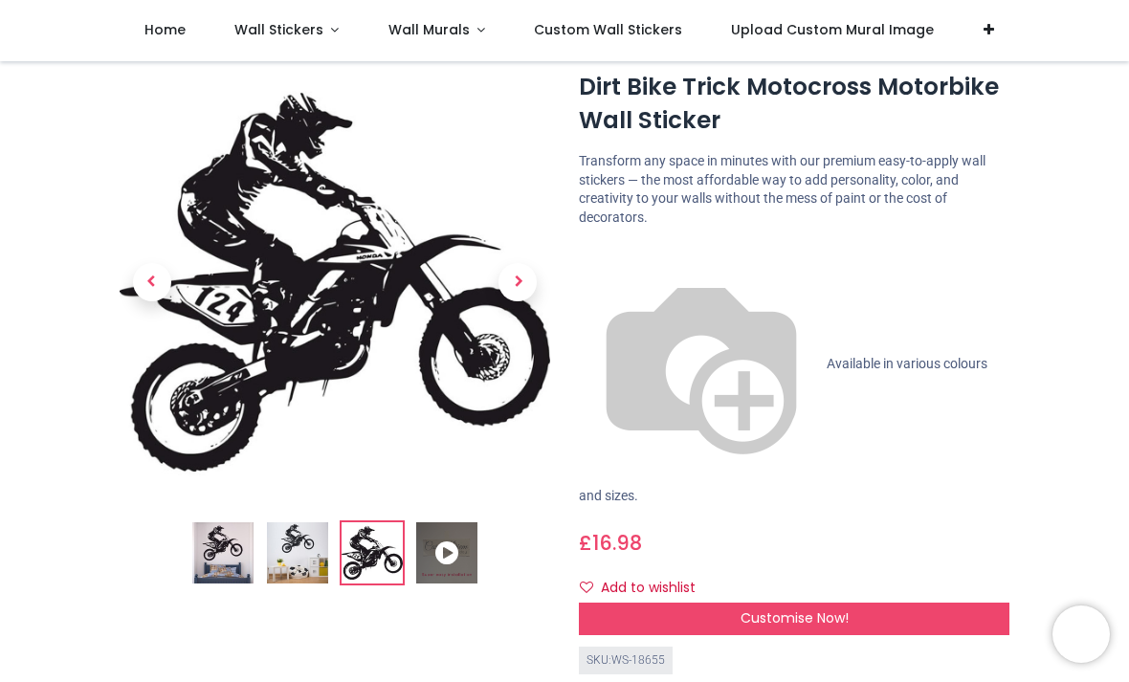
click at [980, 603] on div "Customise Now!" at bounding box center [794, 619] width 430 height 33
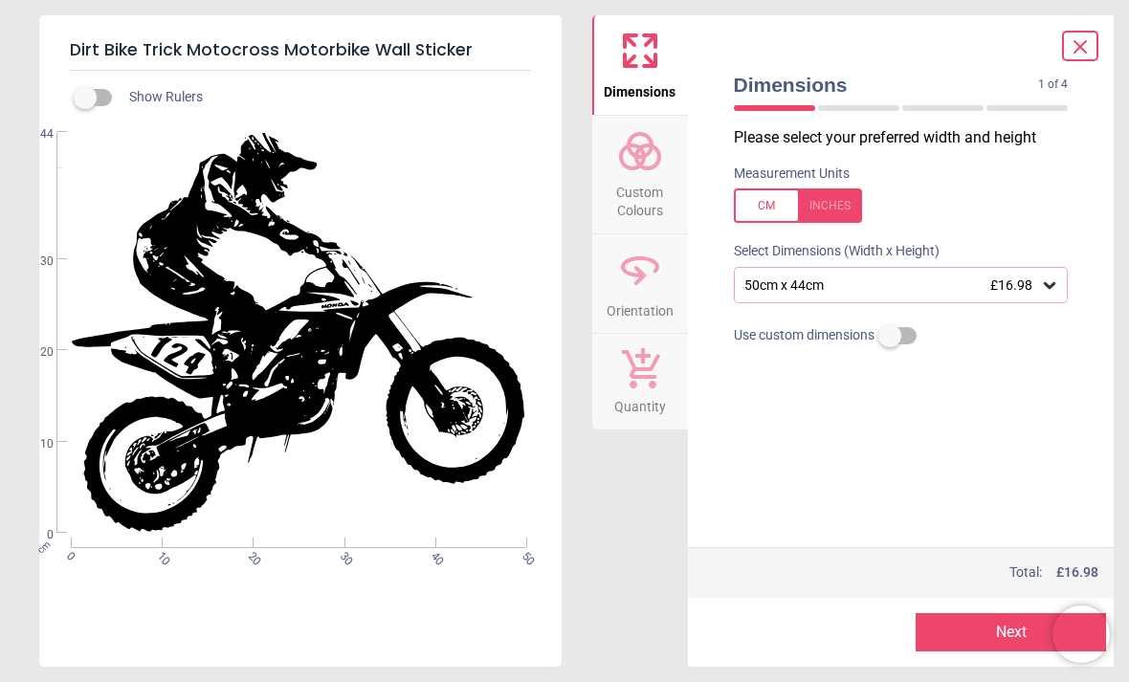
click at [1052, 293] on icon at bounding box center [1049, 284] width 19 height 19
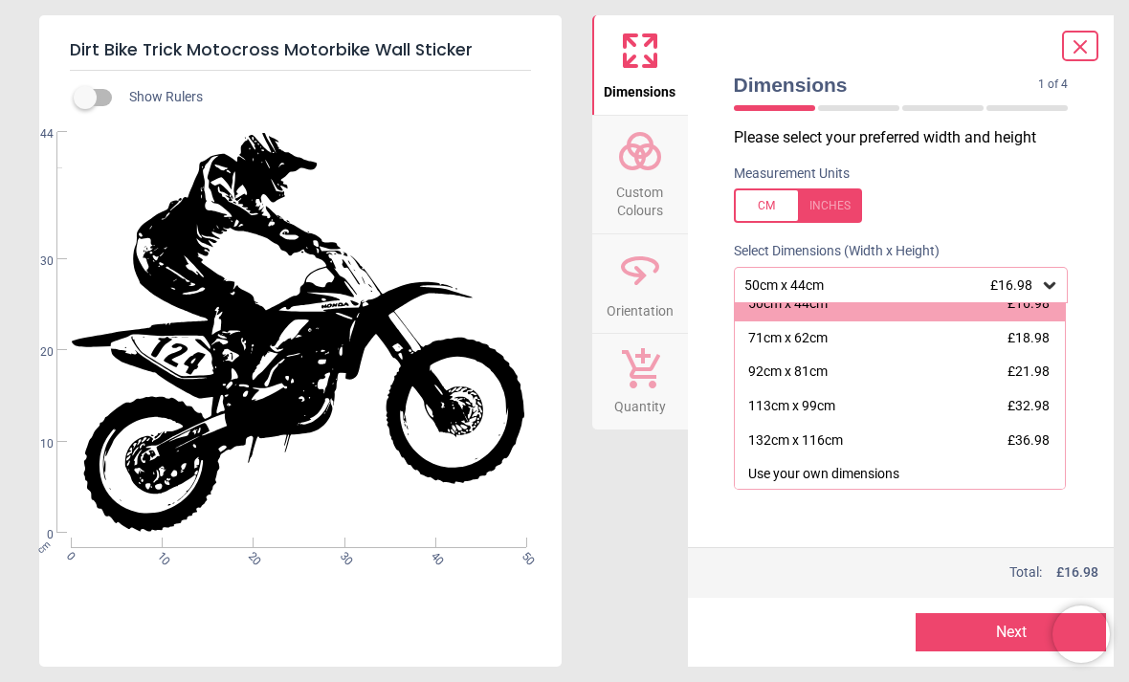
scroll to position [15, 0]
click at [829, 453] on div "132cm x 116cm £36.98" at bounding box center [900, 442] width 331 height 34
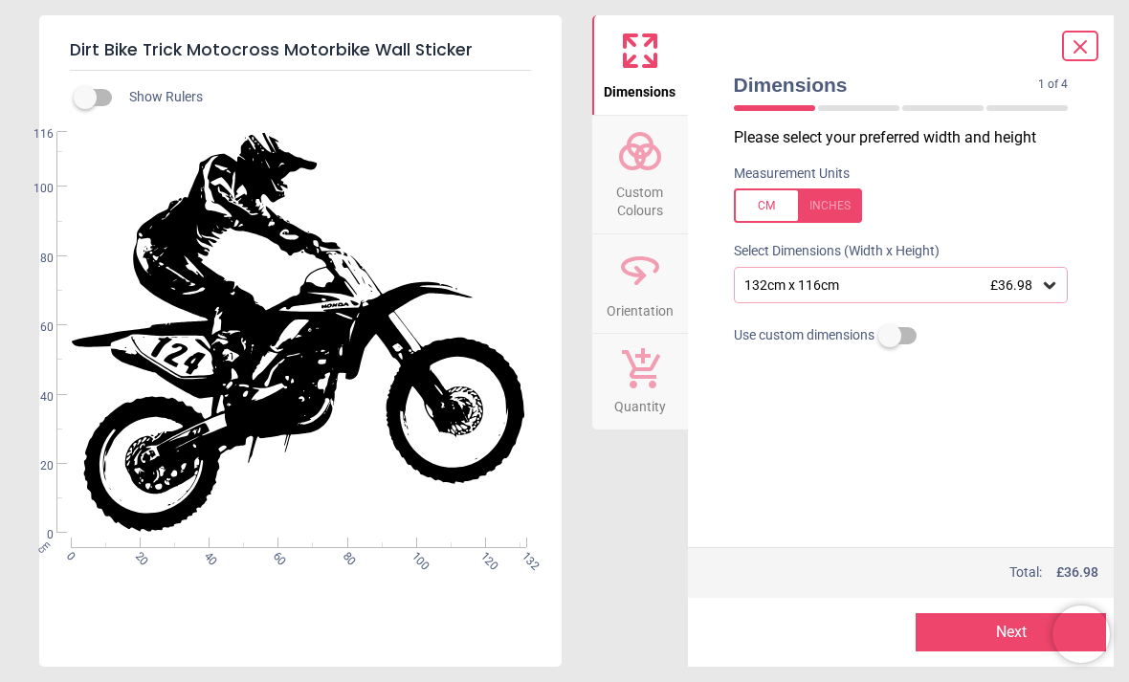
click at [992, 636] on button "Next" at bounding box center [1010, 632] width 190 height 38
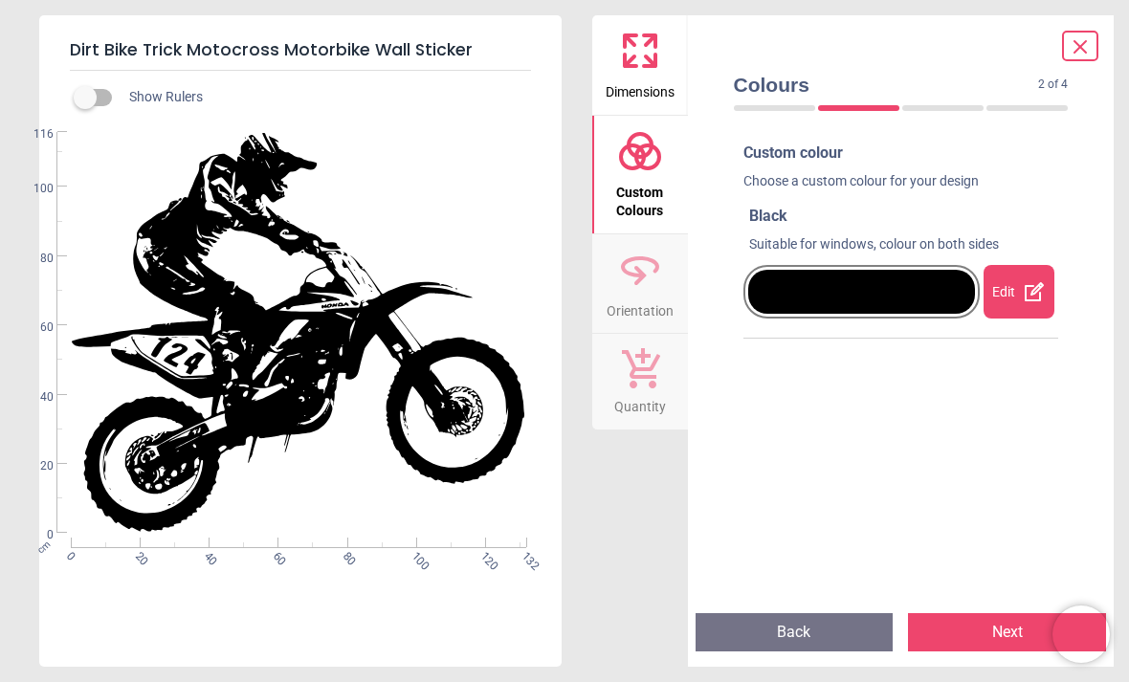
click at [1029, 291] on icon at bounding box center [1034, 291] width 23 height 23
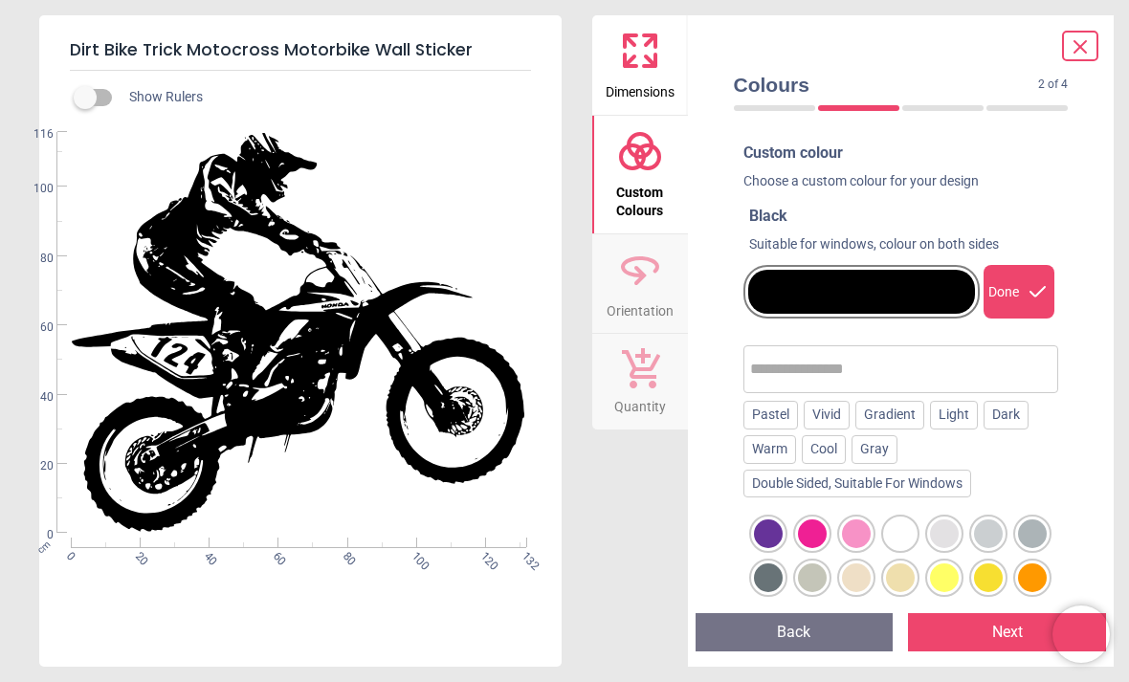
click at [960, 121] on div "Colours 2 of 4 2 of 5" at bounding box center [900, 94] width 365 height 66
click at [951, 108] on div at bounding box center [942, 108] width 81 height 6
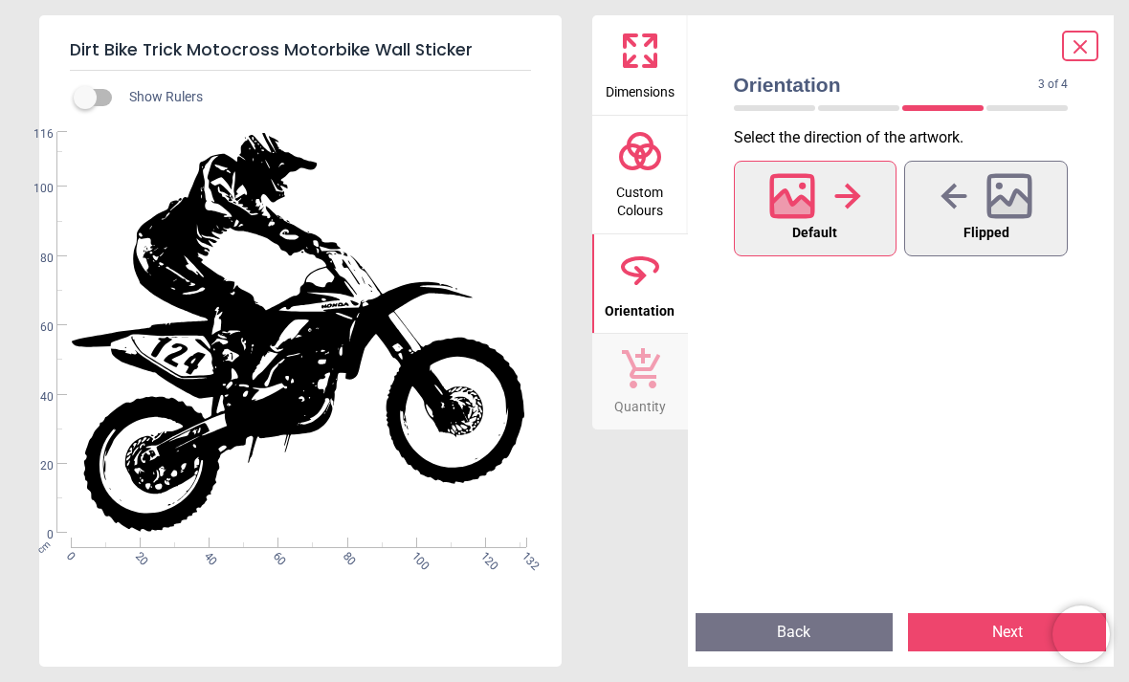
click at [980, 209] on div at bounding box center [986, 196] width 92 height 50
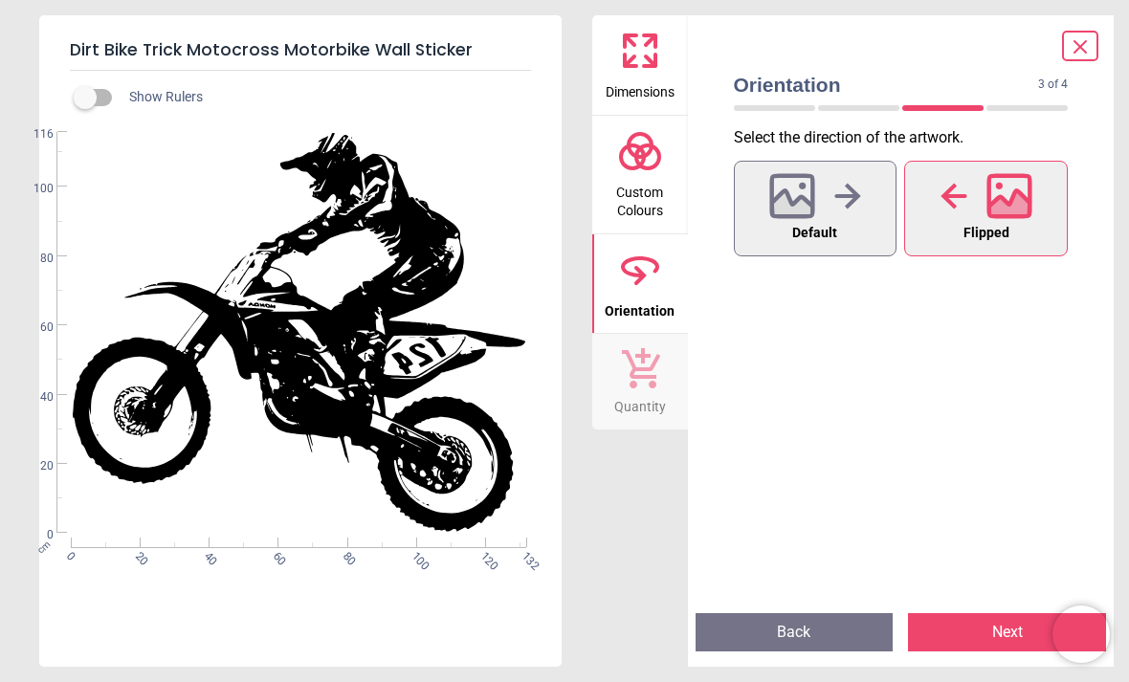
click at [842, 222] on button "Default" at bounding box center [816, 209] width 164 height 96
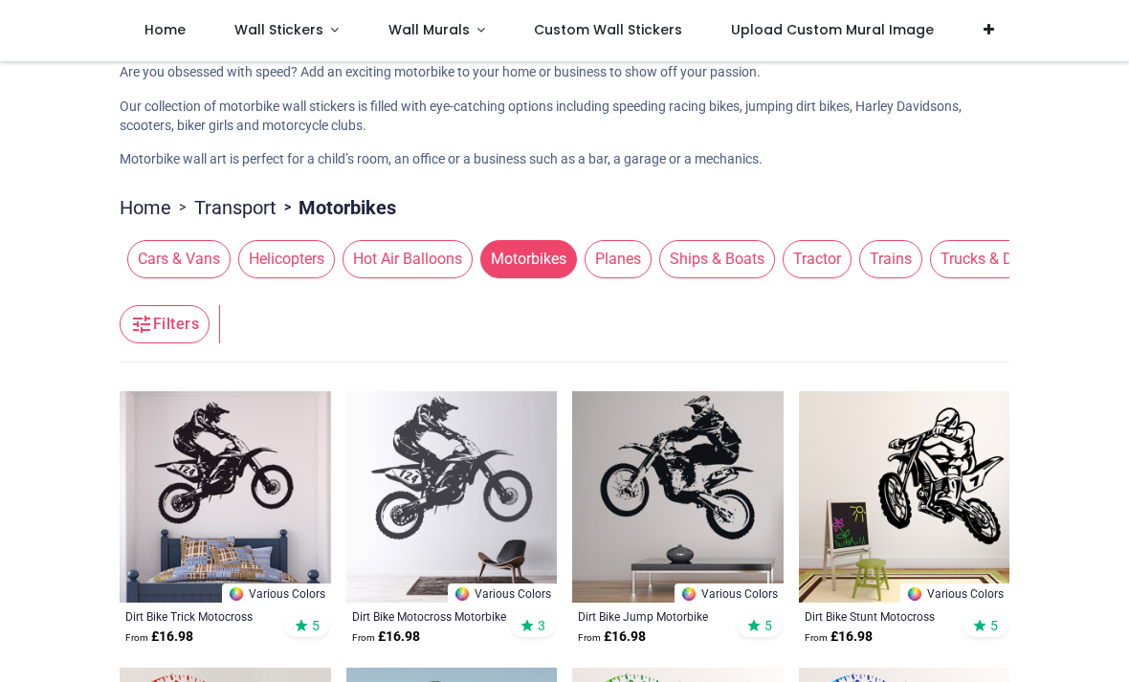
scroll to position [-62, 0]
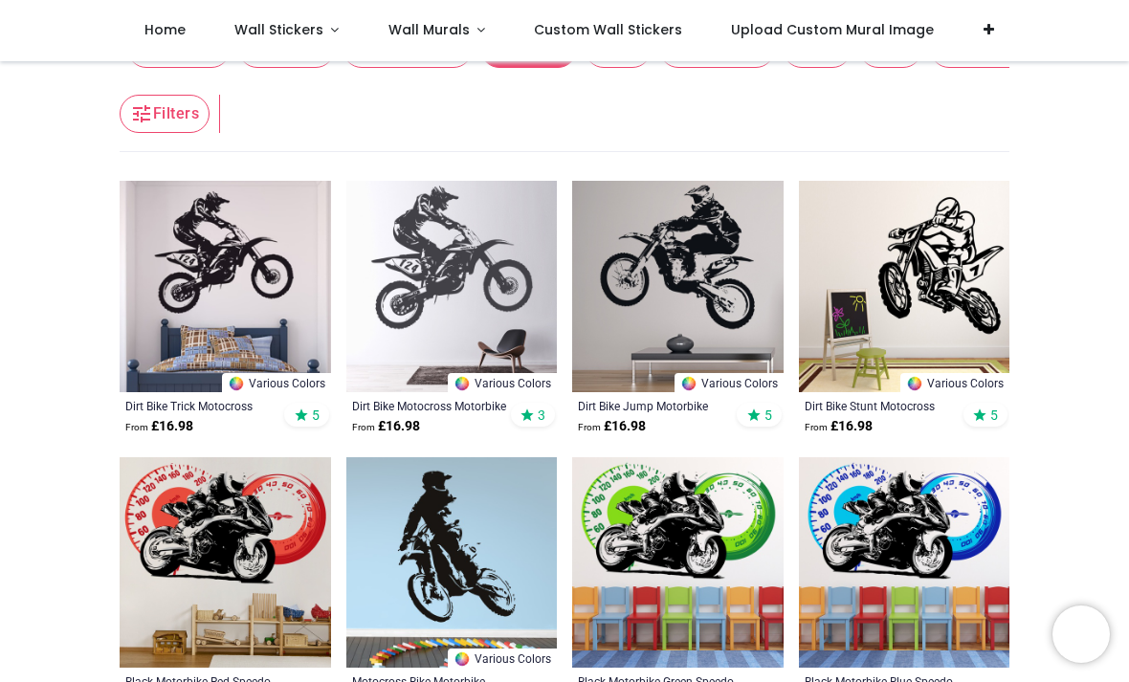
scroll to position [286, 0]
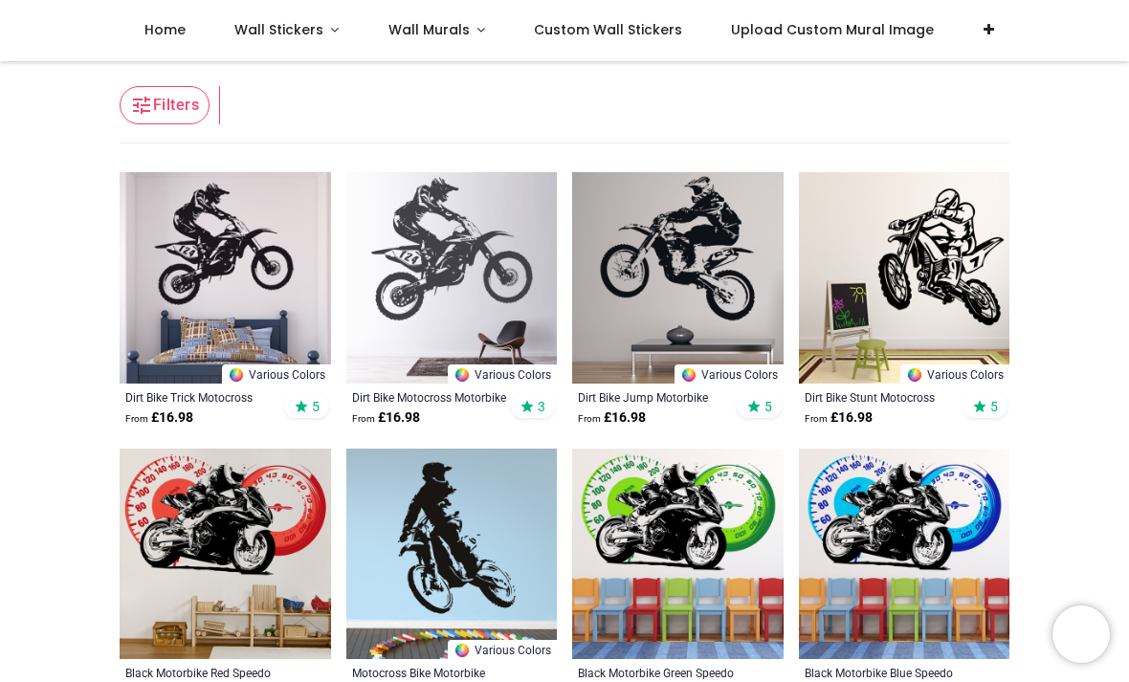
click at [242, 305] on img at bounding box center [225, 277] width 211 height 211
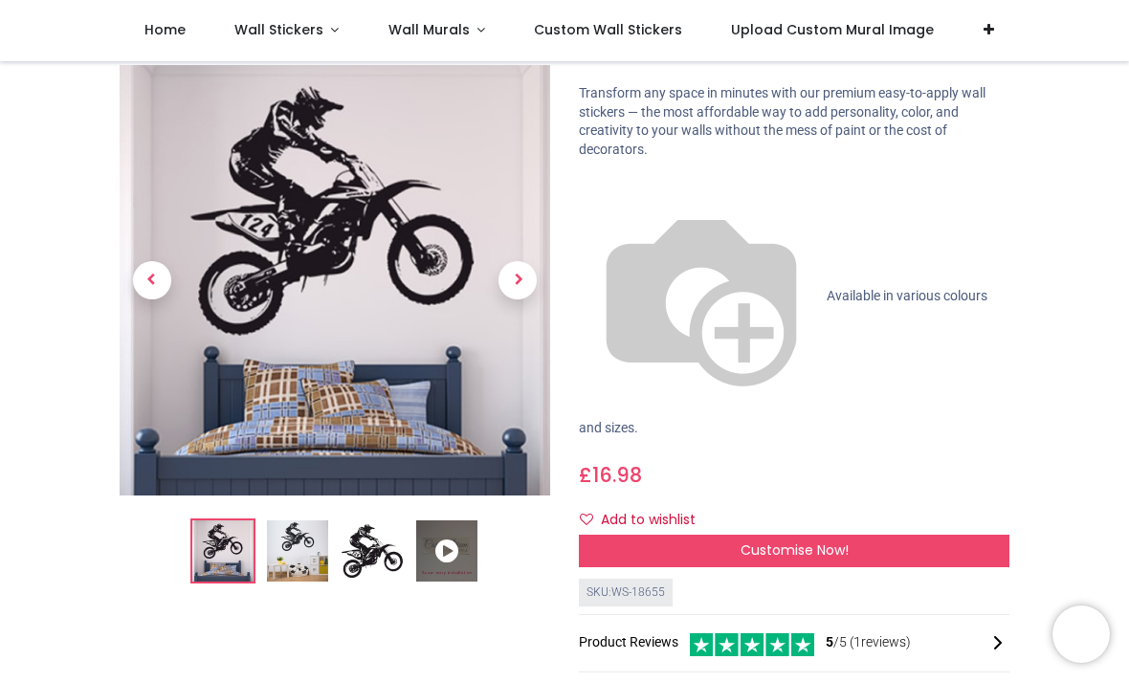
scroll to position [115, 0]
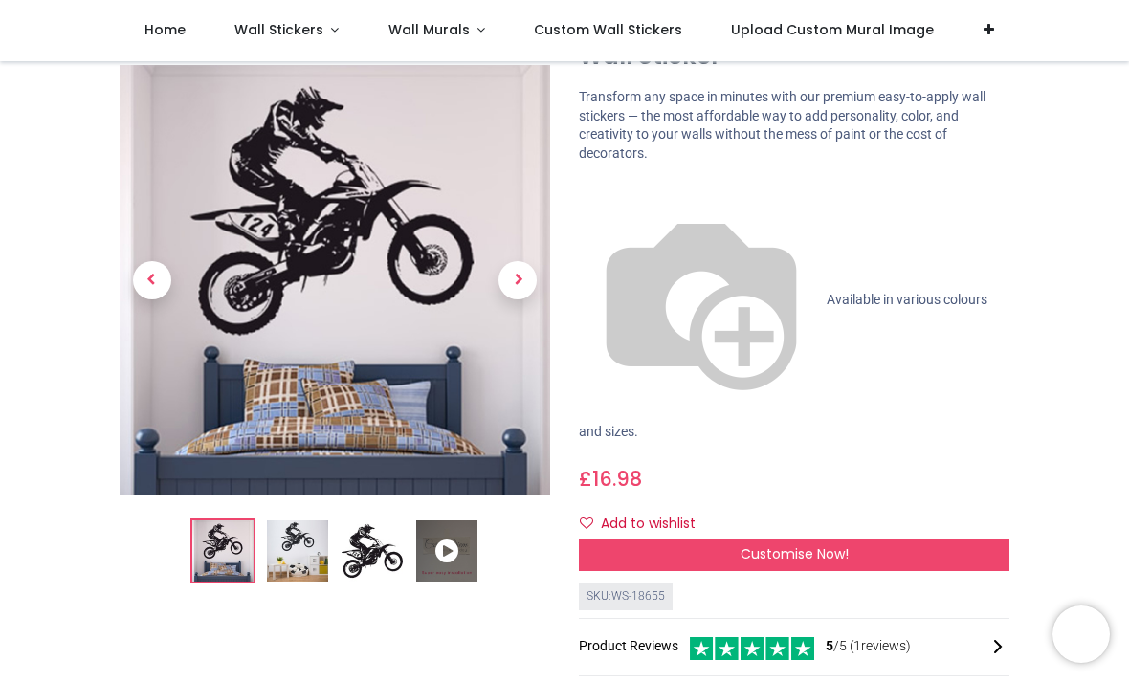
click at [905, 539] on div "Customise Now!" at bounding box center [794, 555] width 430 height 33
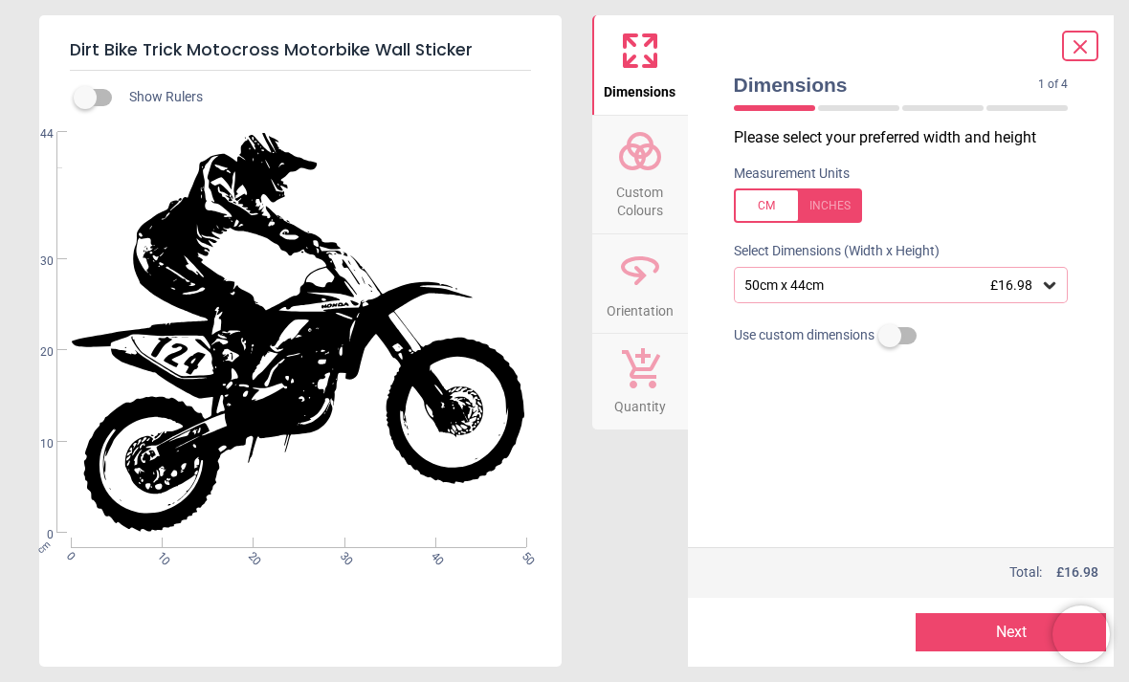
click at [1046, 286] on icon at bounding box center [1049, 284] width 19 height 19
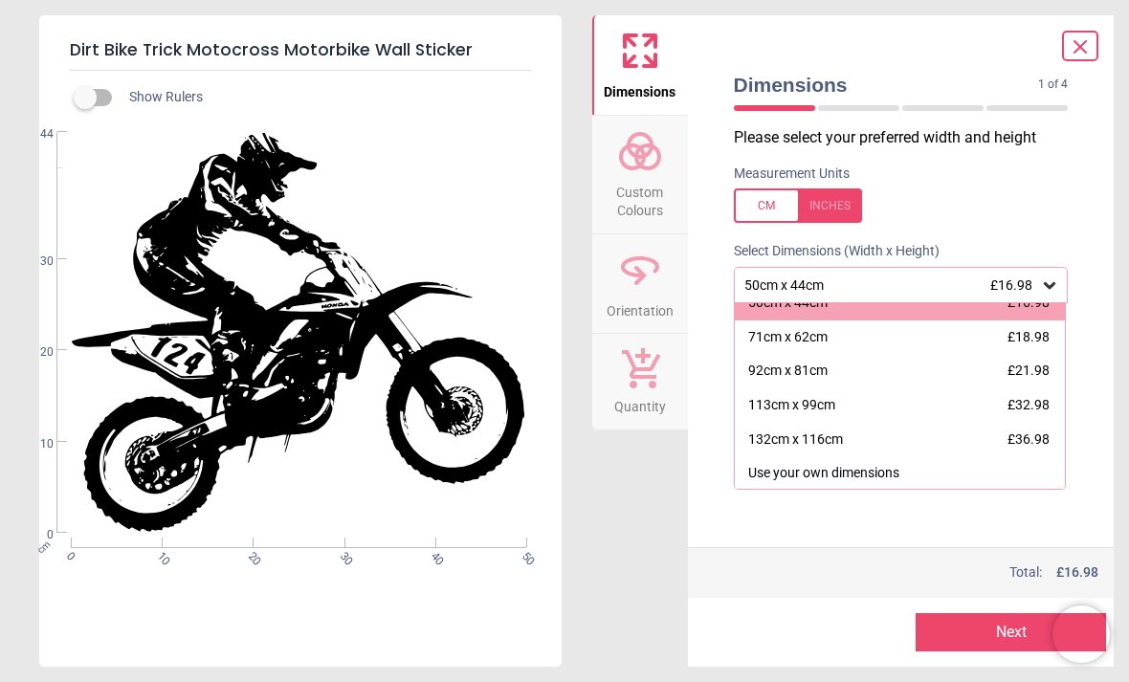
scroll to position [15, 0]
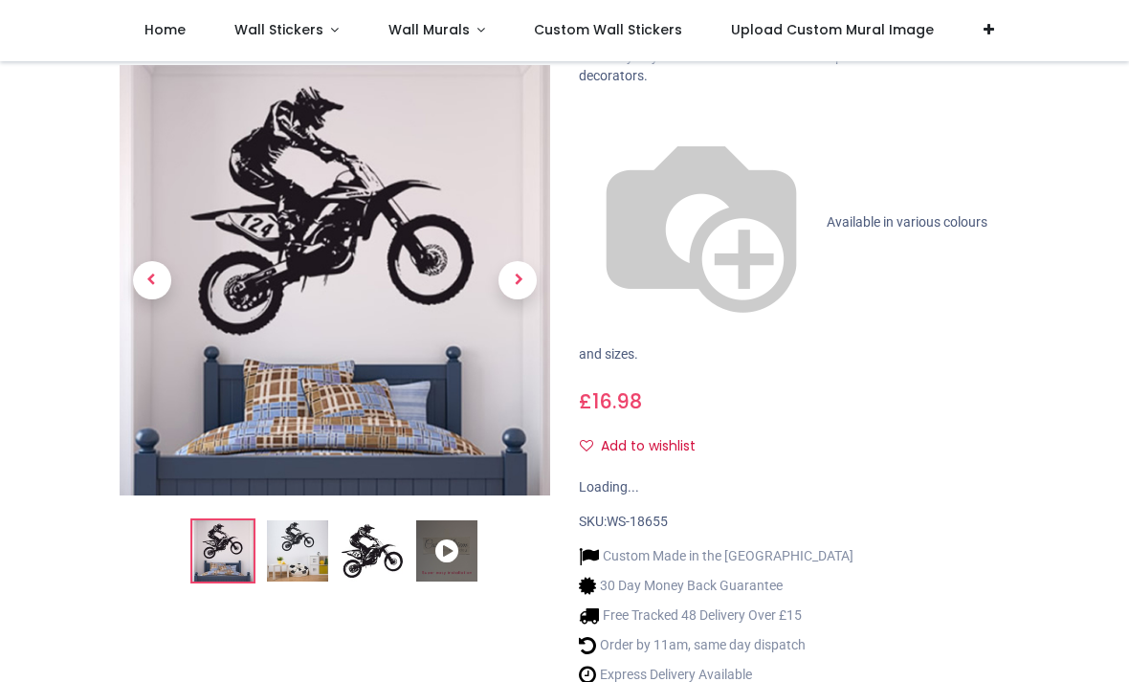
scroll to position [194, 0]
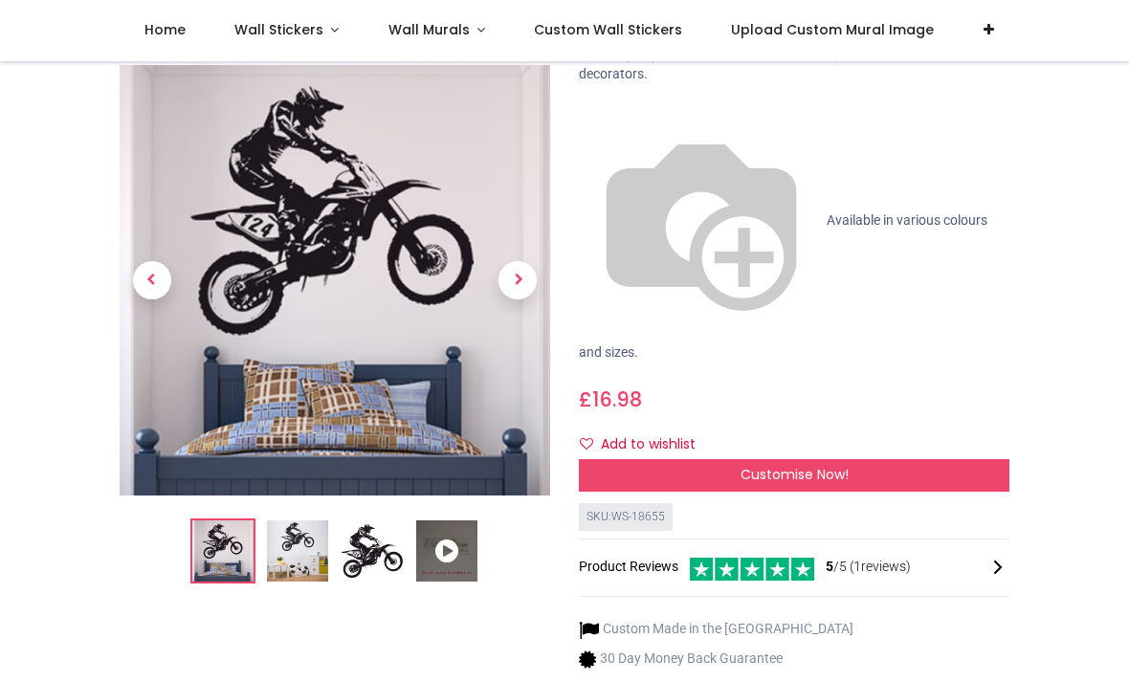
click at [882, 459] on div "Customise Now!" at bounding box center [794, 475] width 430 height 33
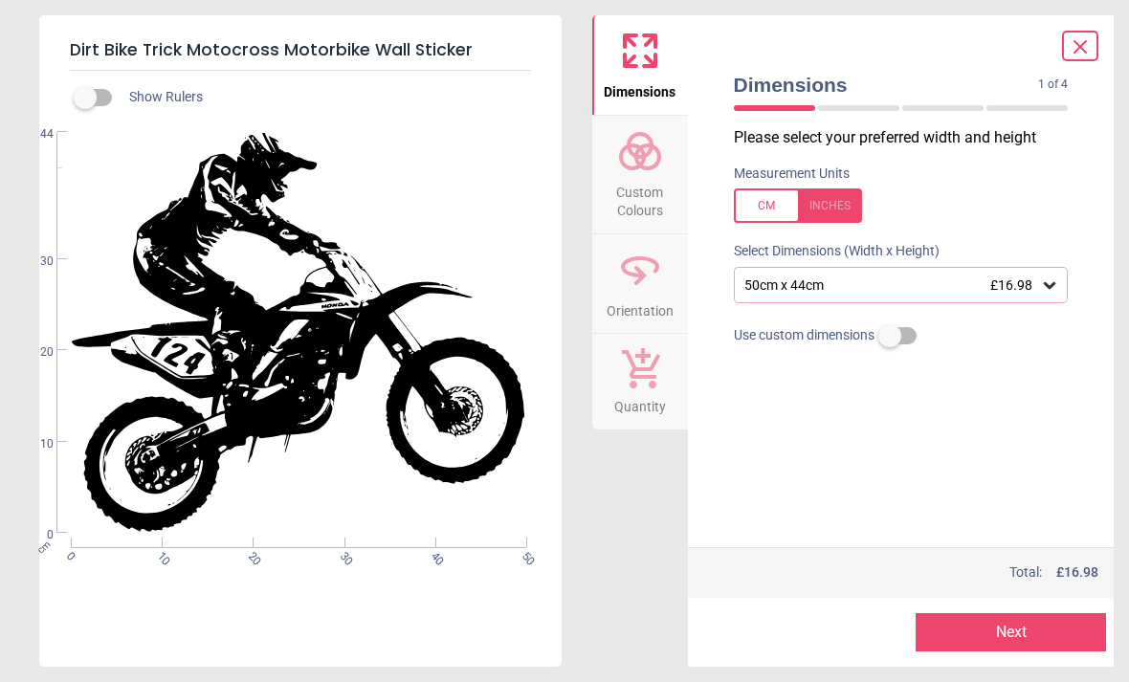
click at [1044, 288] on icon at bounding box center [1049, 284] width 19 height 19
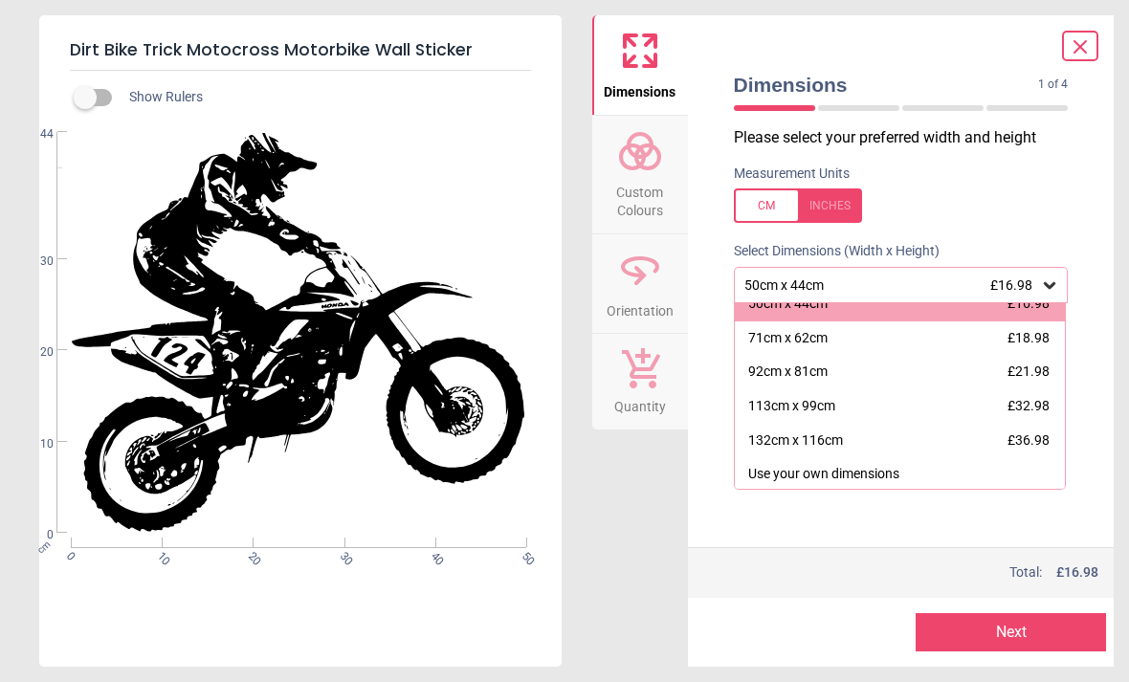
scroll to position [15, 0]
click at [873, 438] on div "132cm x 116cm £36.98" at bounding box center [900, 442] width 331 height 34
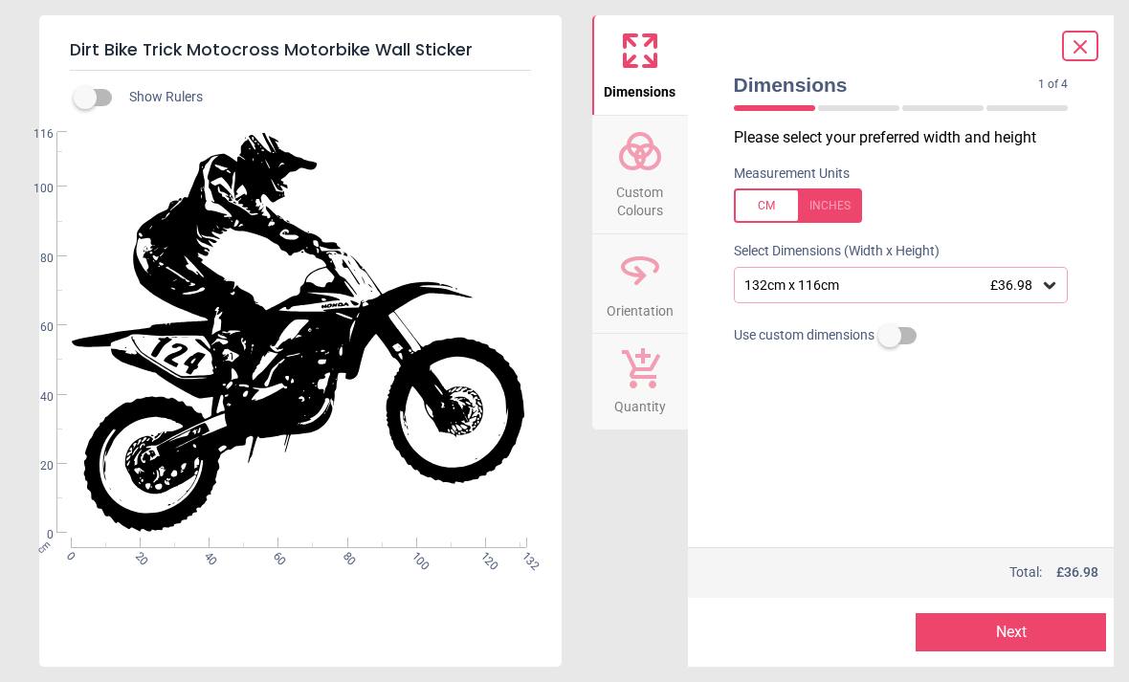
click at [1014, 630] on button "Next" at bounding box center [1010, 632] width 190 height 38
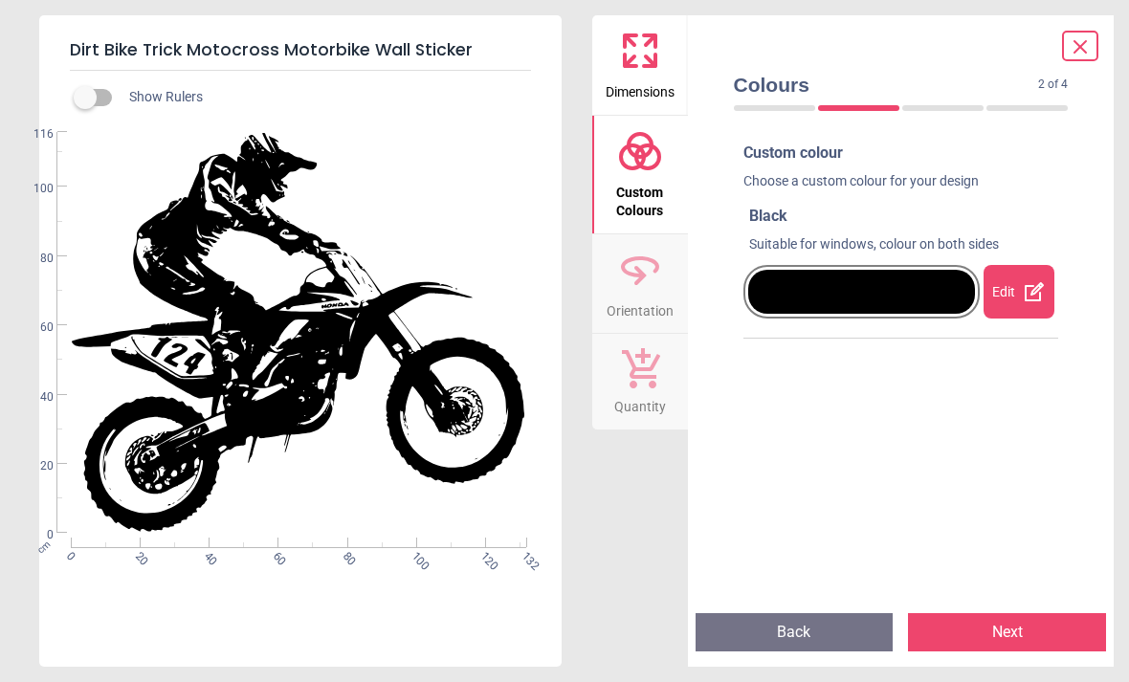
click at [1017, 633] on button "Next" at bounding box center [1007, 632] width 198 height 38
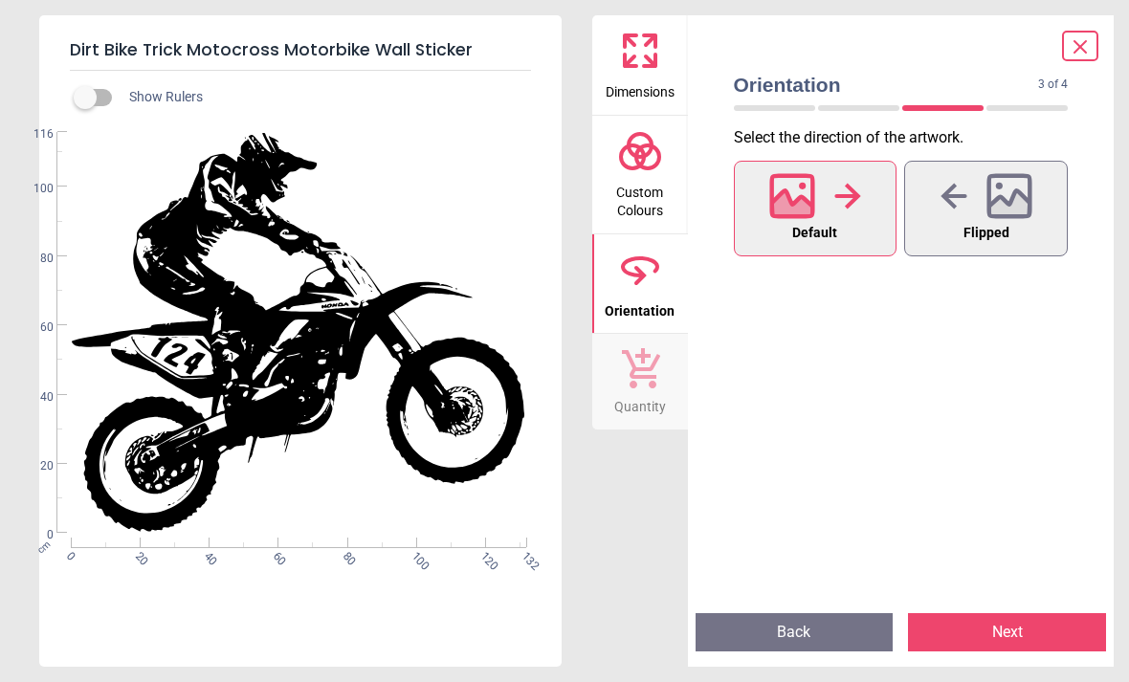
click at [1012, 633] on button "Next" at bounding box center [1007, 632] width 198 height 38
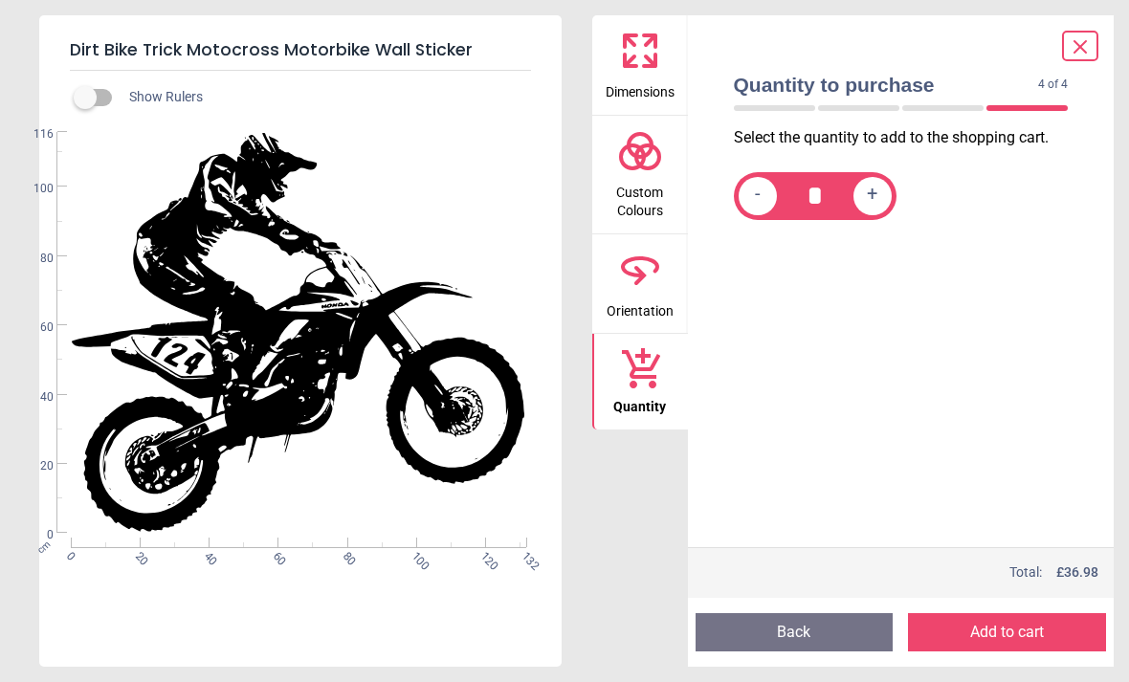
click at [1026, 628] on button "Add to cart" at bounding box center [1007, 632] width 198 height 38
